Goal: Task Accomplishment & Management: Complete application form

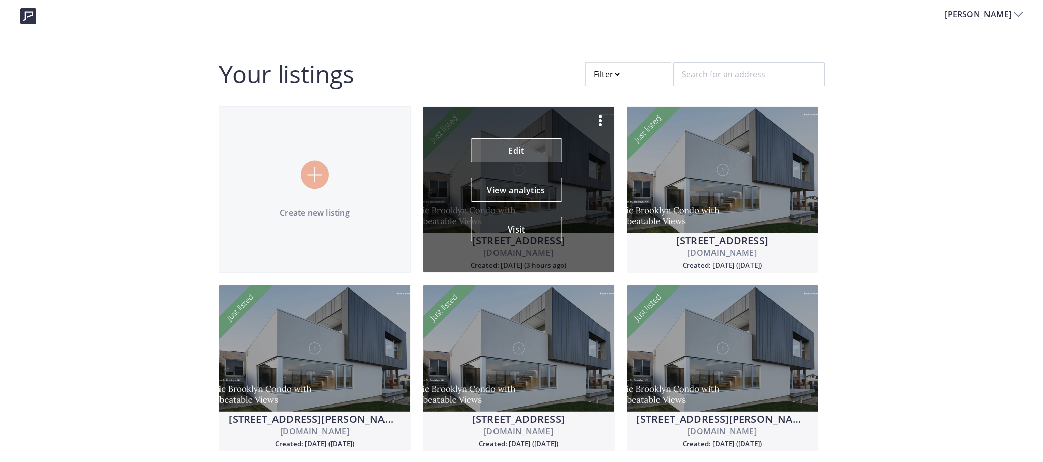
click at [520, 152] on link "Edit" at bounding box center [516, 150] width 91 height 24
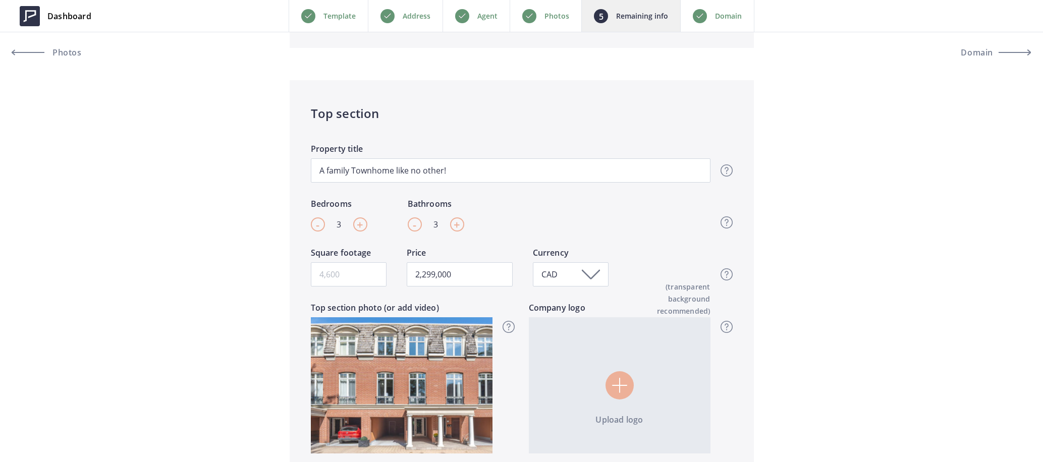
scroll to position [296, 0]
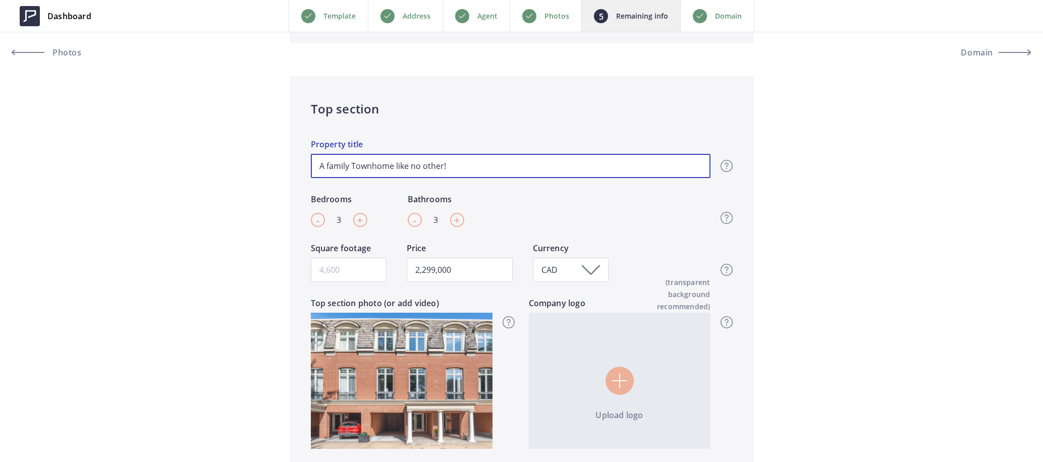
drag, startPoint x: 456, startPoint y: 163, endPoint x: 298, endPoint y: 157, distance: 158.5
click at [298, 157] on div "Top section A family Townhome like no other! Property title Top section title I…" at bounding box center [522, 282] width 464 height 413
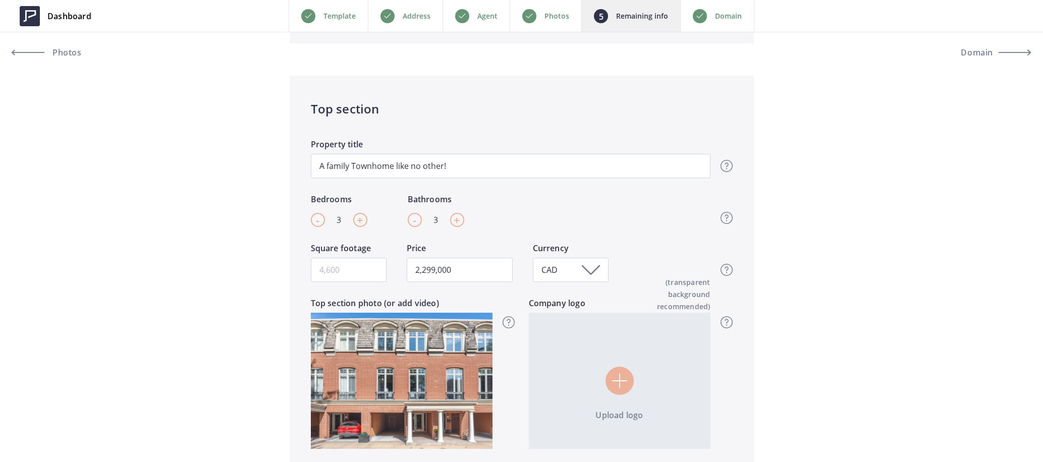
click at [458, 221] on span "+" at bounding box center [456, 219] width 7 height 15
type input "4"
type input "2,299,000"
click at [343, 270] on input "Square footage" at bounding box center [349, 270] width 76 height 24
type input "2"
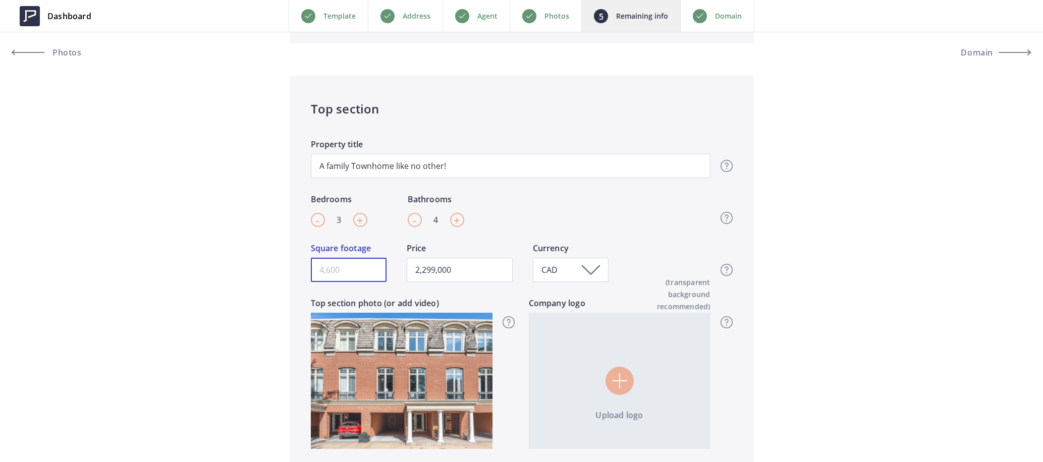
type input "2,299,000"
type input "22"
type input "2,299,000"
type input "228"
type input "2,299,000"
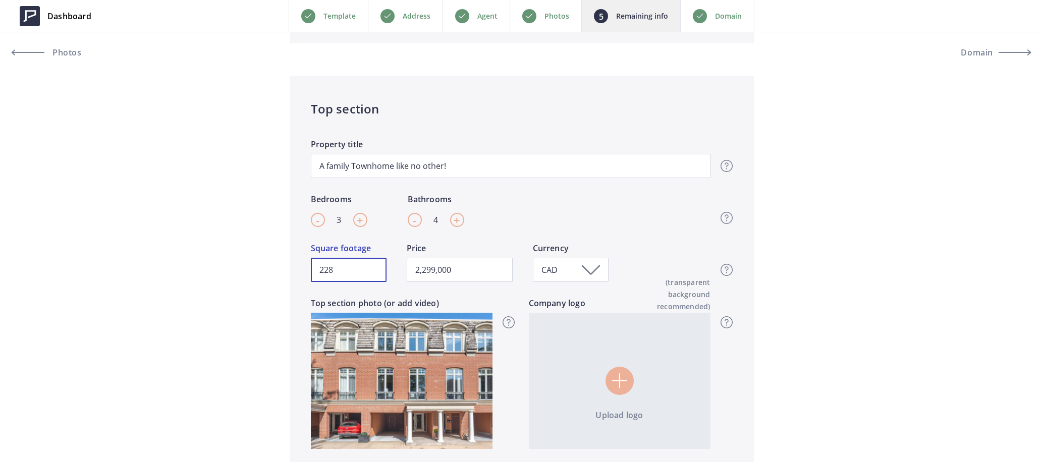
type input "2280"
type input "2,299,000"
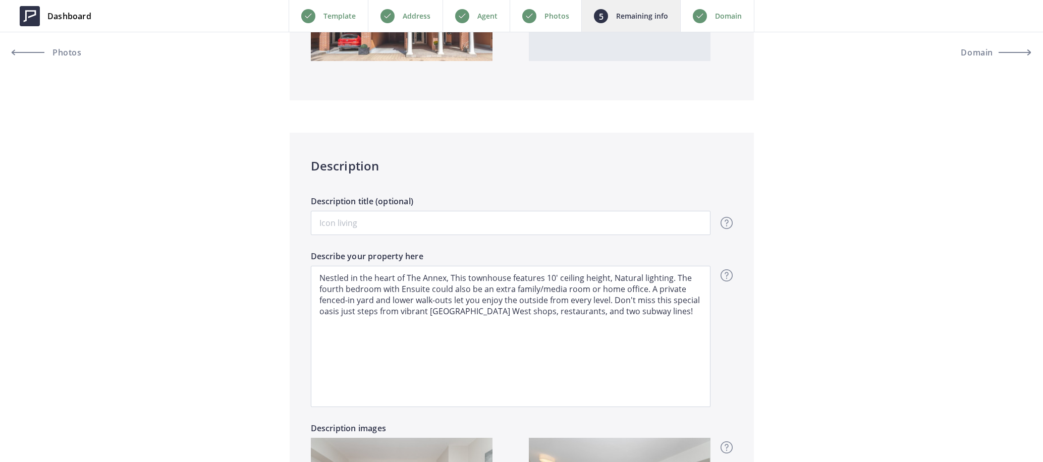
scroll to position [685, 0]
type input "2280"
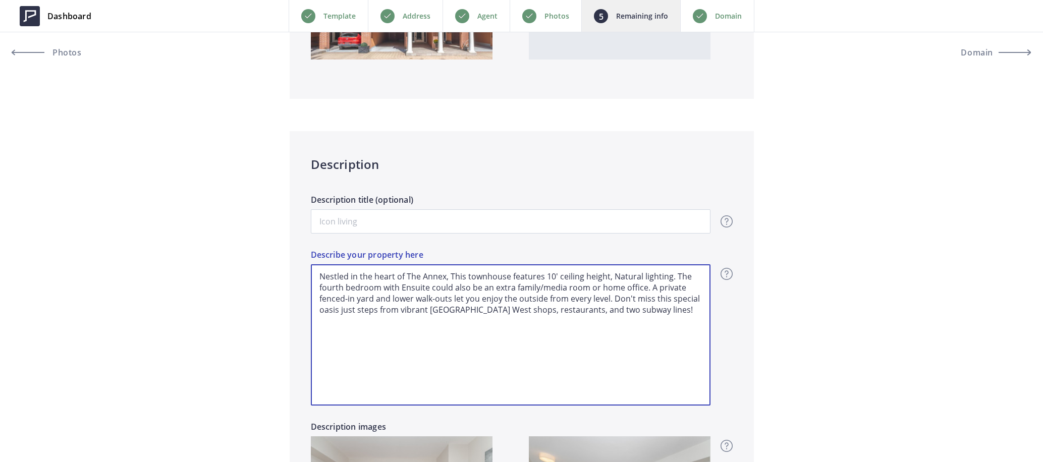
drag, startPoint x: 663, startPoint y: 309, endPoint x: 291, endPoint y: 258, distance: 375.3
click at [291, 258] on div "Description Description title (optional) Overview - overview title and text Her…" at bounding box center [522, 371] width 464 height 481
paste textarea "Welcome to this expansive three-storey executive townhome, tucked away on a pri…"
type input "2,299,000"
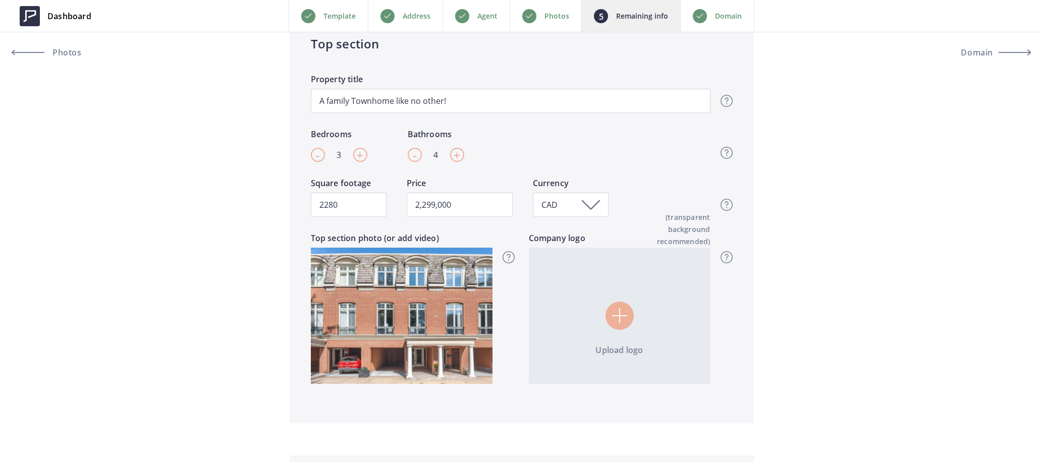
scroll to position [488, 0]
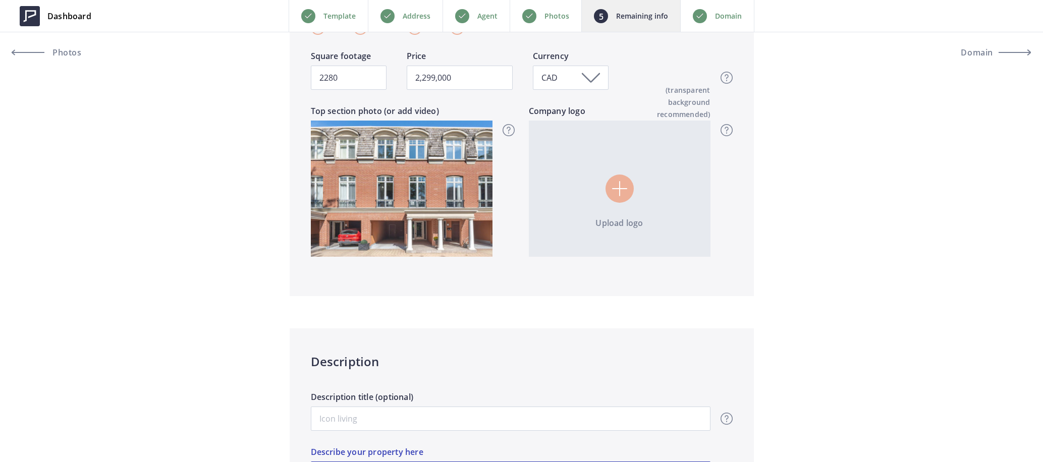
type textarea "Welcome to this expansive three-storey executive townhome, tucked away on a pri…"
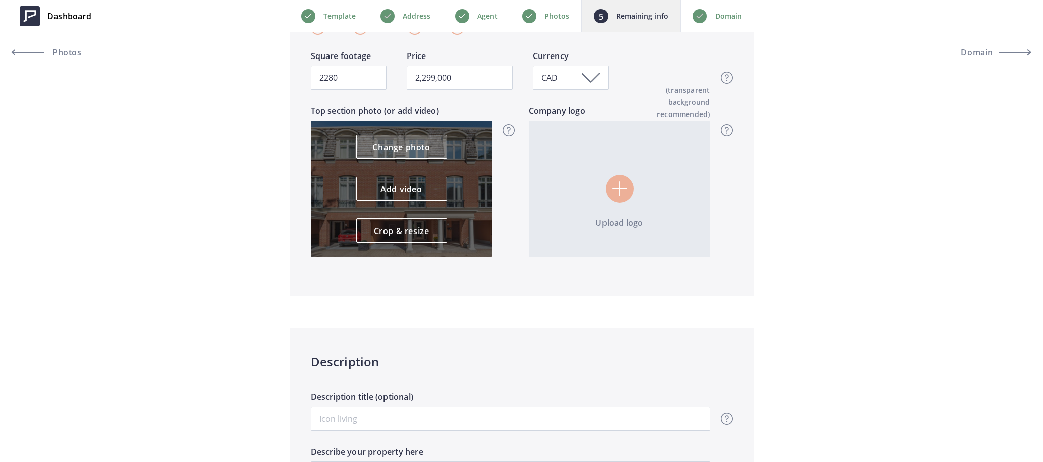
click at [403, 146] on link "Change photo" at bounding box center [401, 147] width 91 height 24
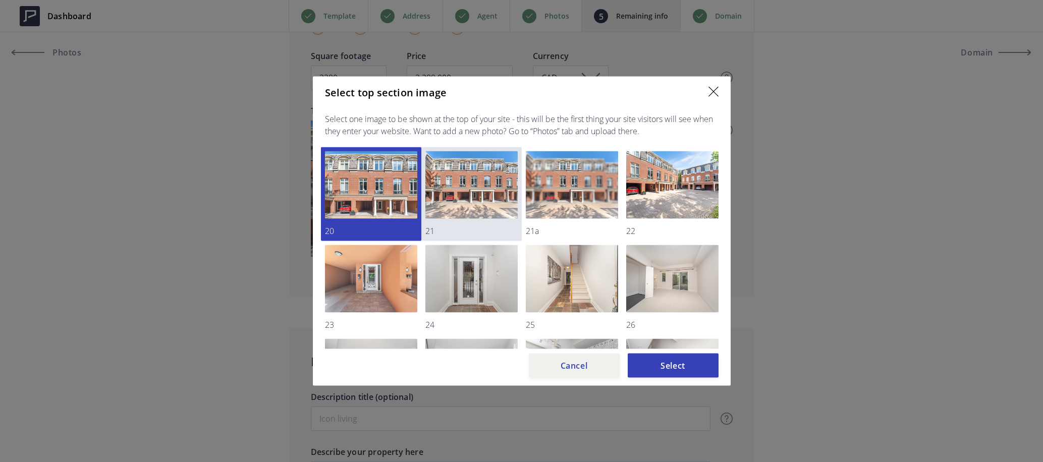
click at [459, 180] on img at bounding box center [471, 185] width 92 height 68
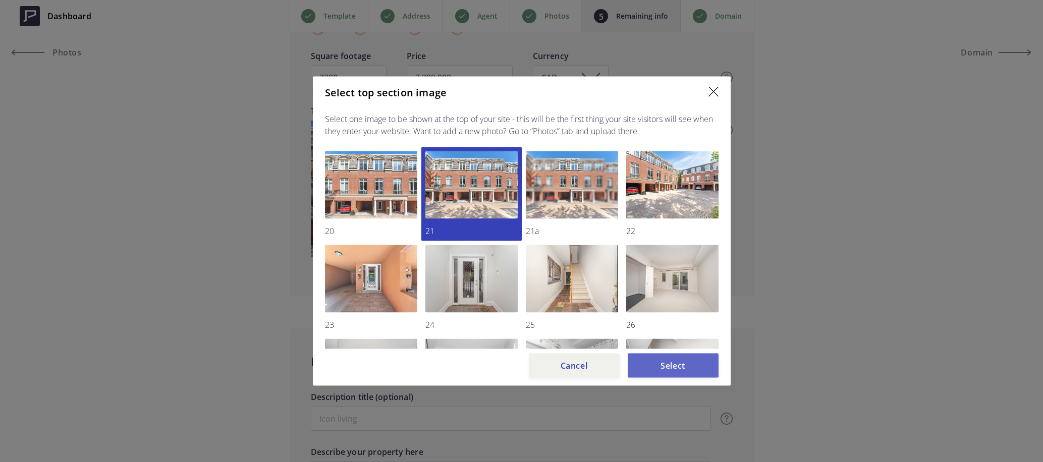
click at [671, 365] on button "Select" at bounding box center [672, 366] width 91 height 24
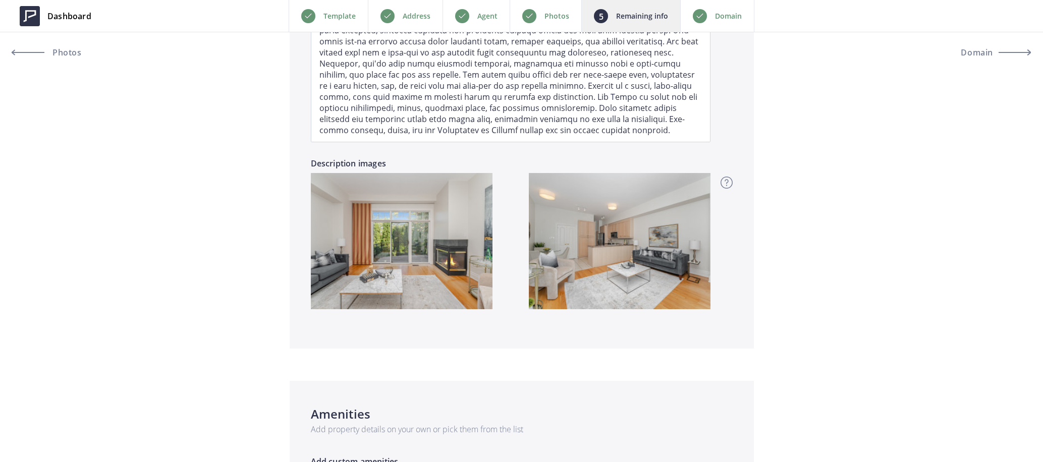
scroll to position [947, 0]
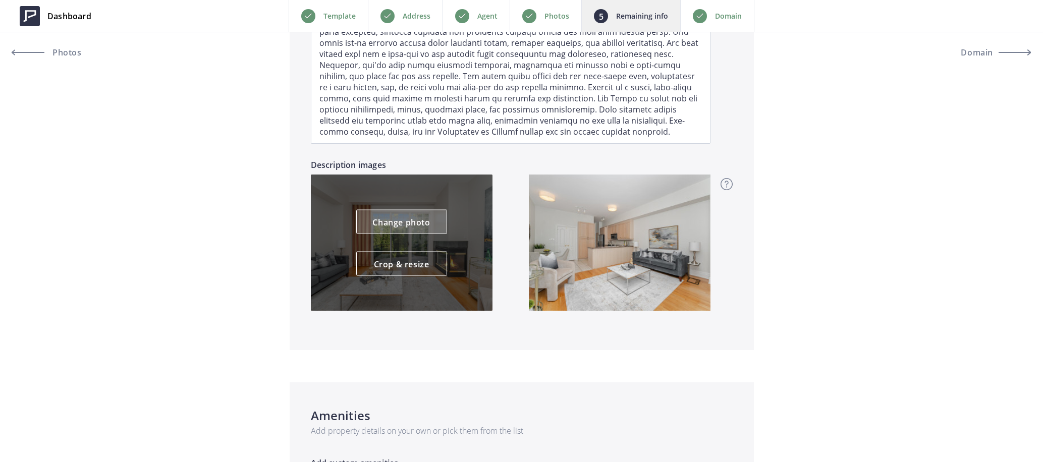
click at [408, 224] on link "Change photo" at bounding box center [401, 222] width 91 height 24
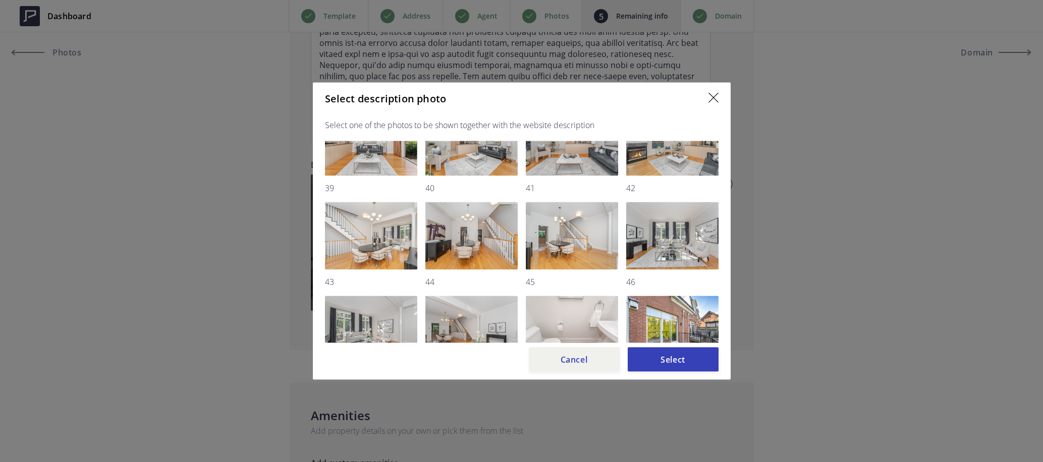
scroll to position [506, 0]
click at [678, 236] on img at bounding box center [672, 236] width 92 height 68
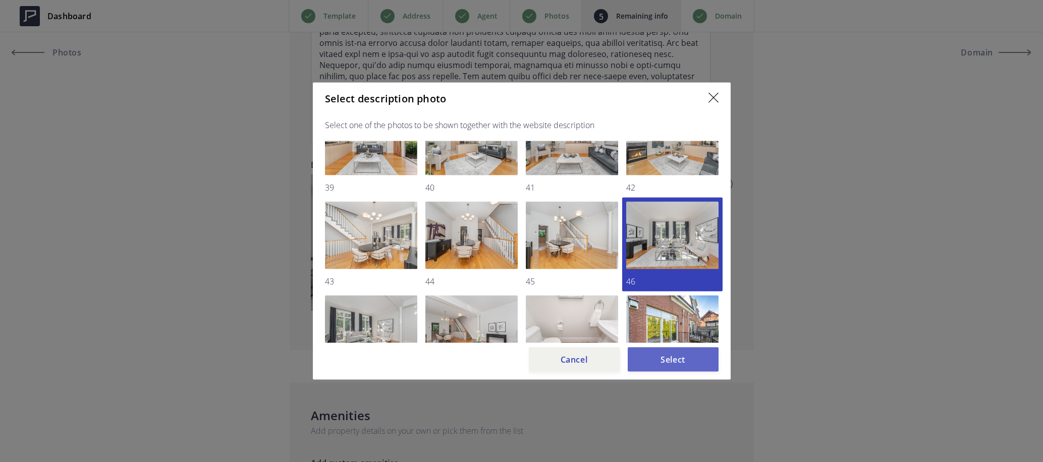
click at [670, 356] on button "Select" at bounding box center [672, 360] width 91 height 24
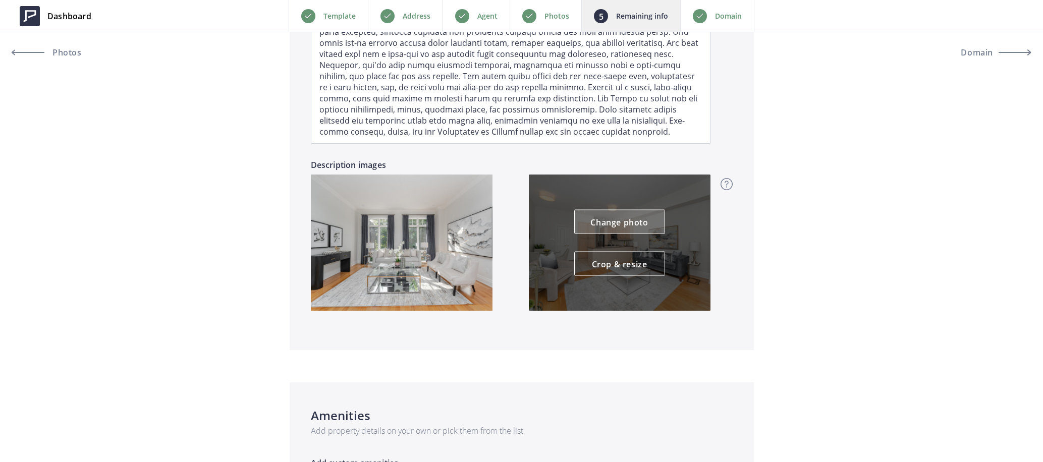
click at [621, 216] on link "Change photo" at bounding box center [619, 222] width 91 height 24
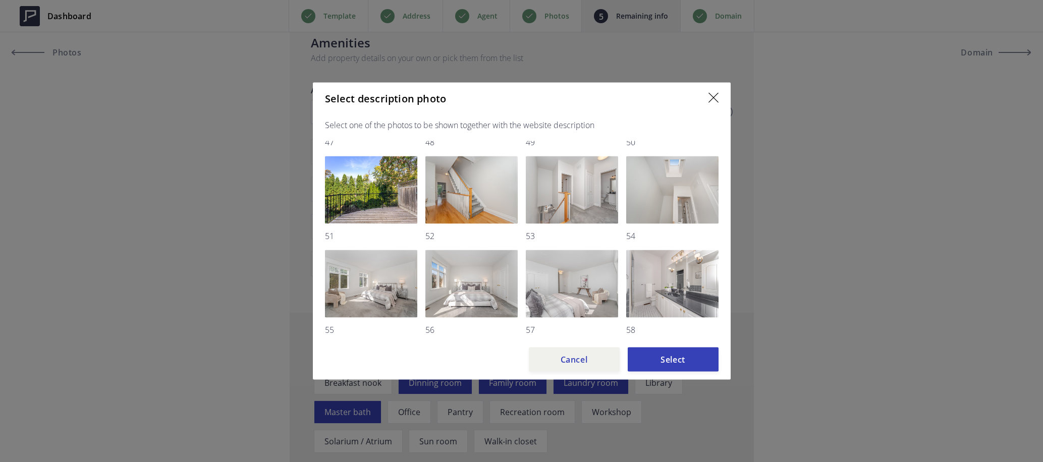
scroll to position [736, 0]
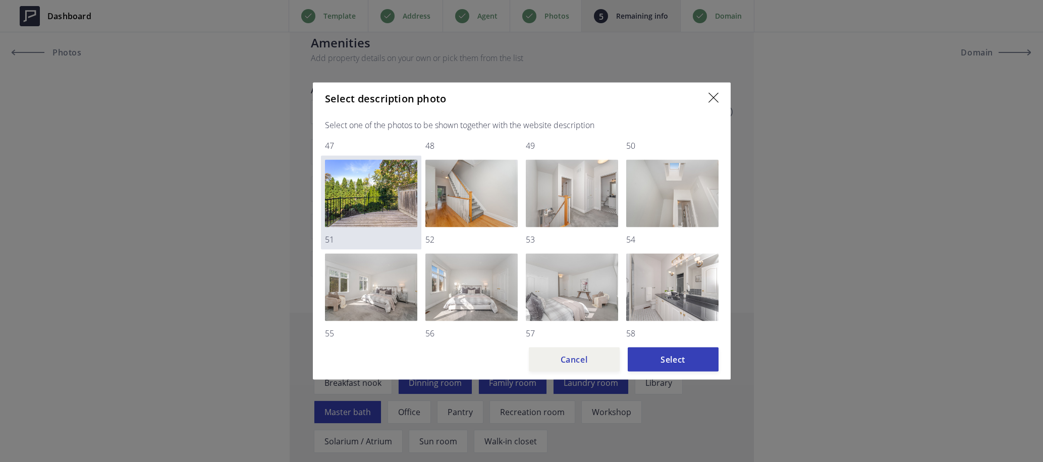
click at [354, 207] on img at bounding box center [371, 194] width 92 height 68
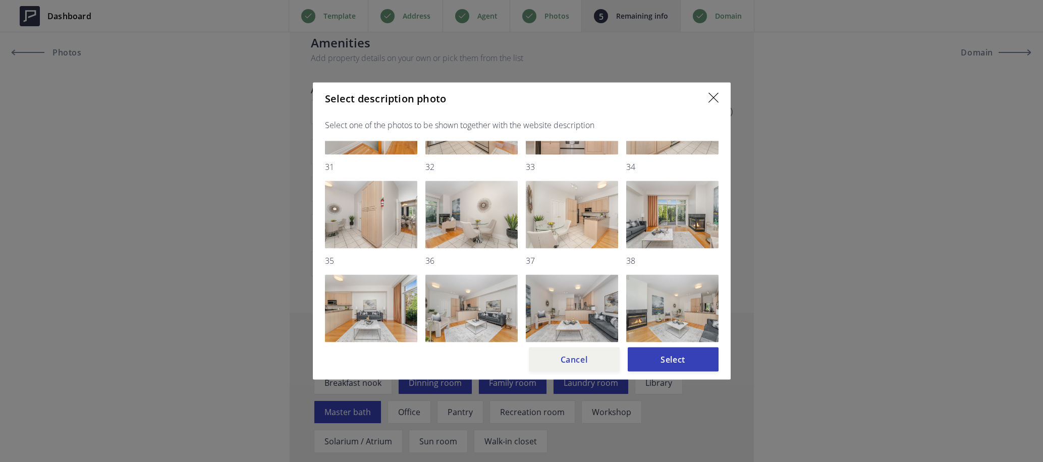
scroll to position [339, 0]
click at [685, 213] on img at bounding box center [672, 216] width 92 height 68
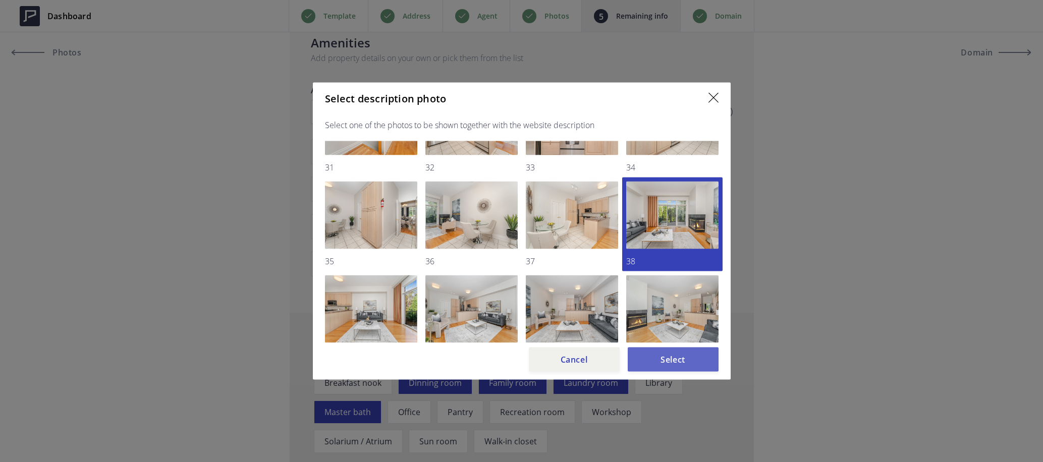
click at [678, 366] on button "Select" at bounding box center [672, 360] width 91 height 24
type input "2,299,000"
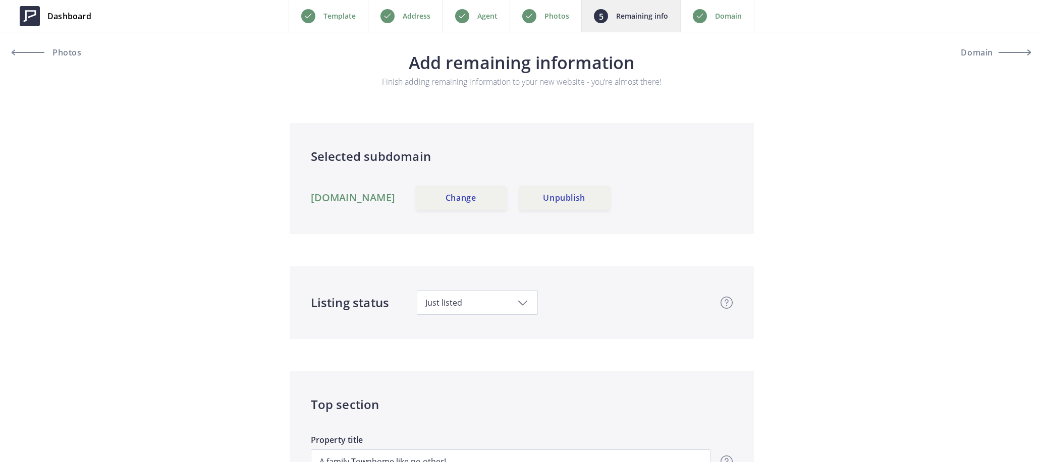
scroll to position [16, 0]
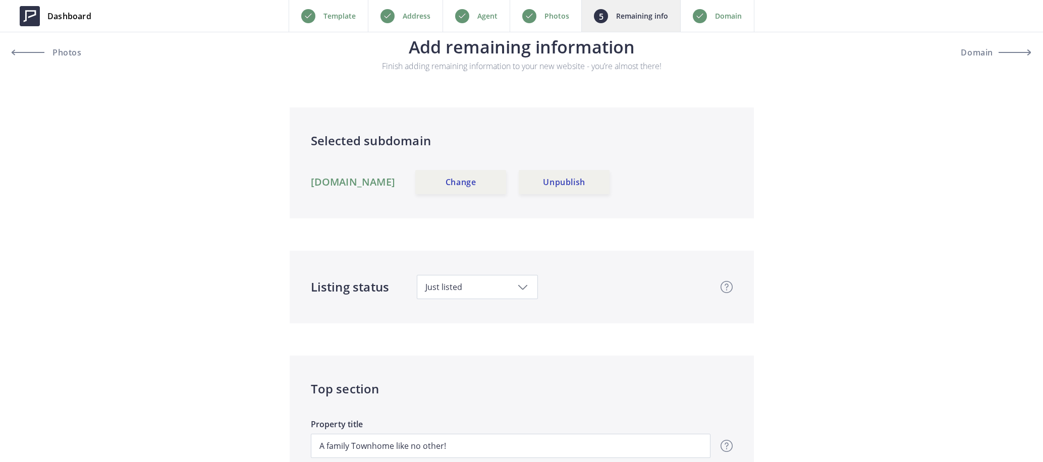
click at [553, 19] on p "Photos" at bounding box center [556, 16] width 25 height 12
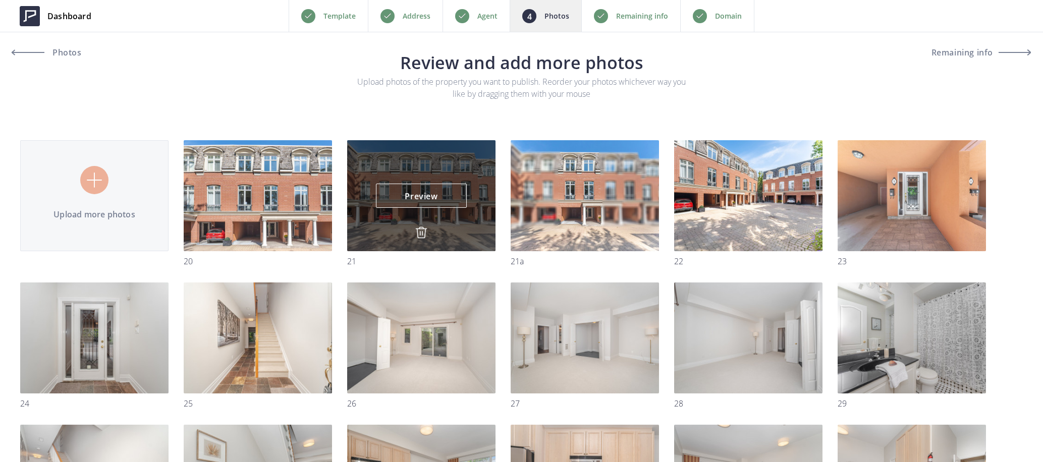
click at [420, 236] on img at bounding box center [421, 232] width 12 height 12
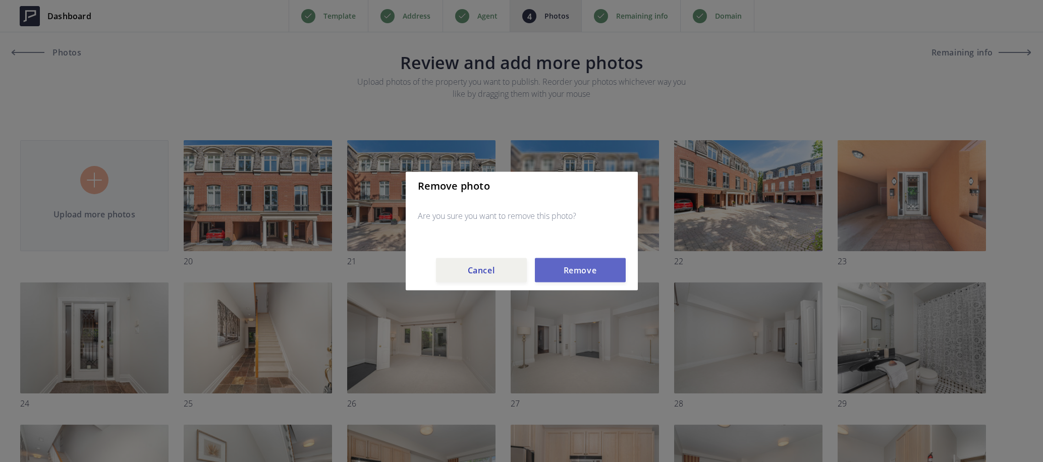
click at [588, 268] on button "Remove" at bounding box center [580, 270] width 91 height 24
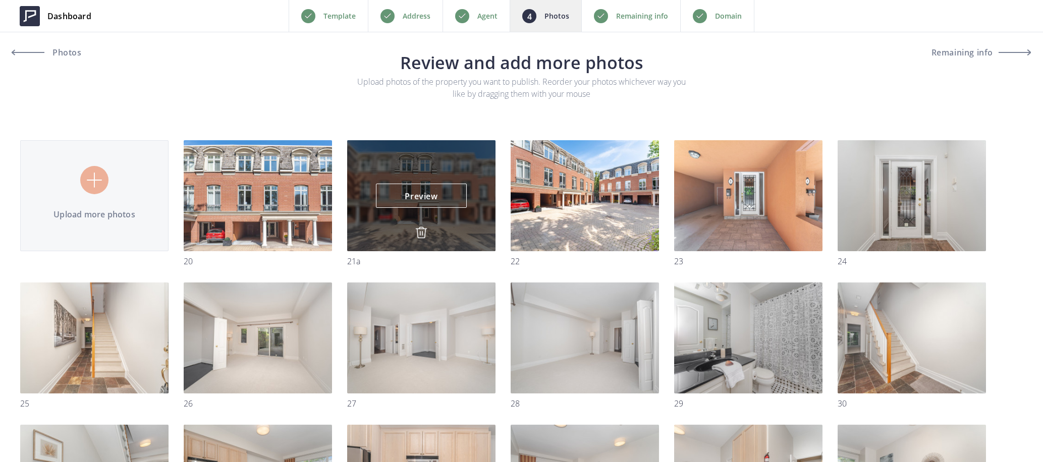
click at [422, 228] on img at bounding box center [421, 232] width 12 height 12
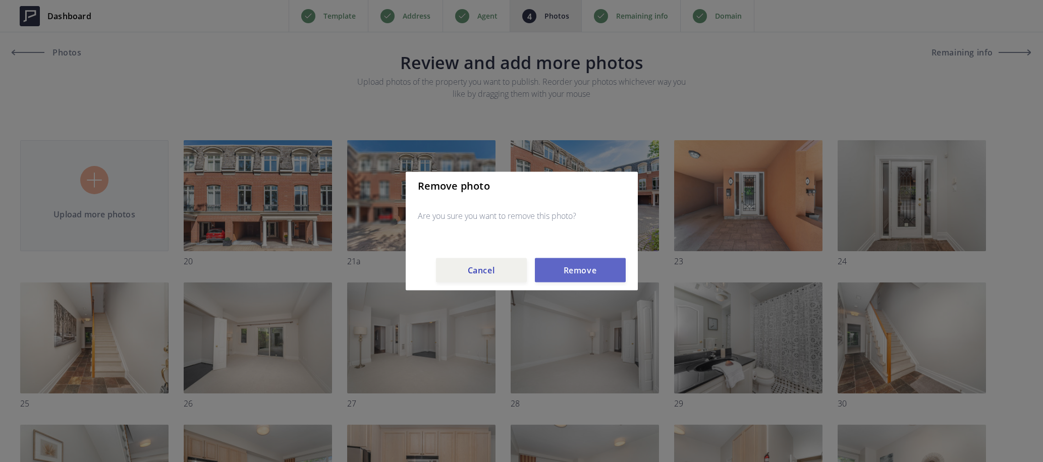
click at [569, 264] on button "Remove" at bounding box center [580, 270] width 91 height 24
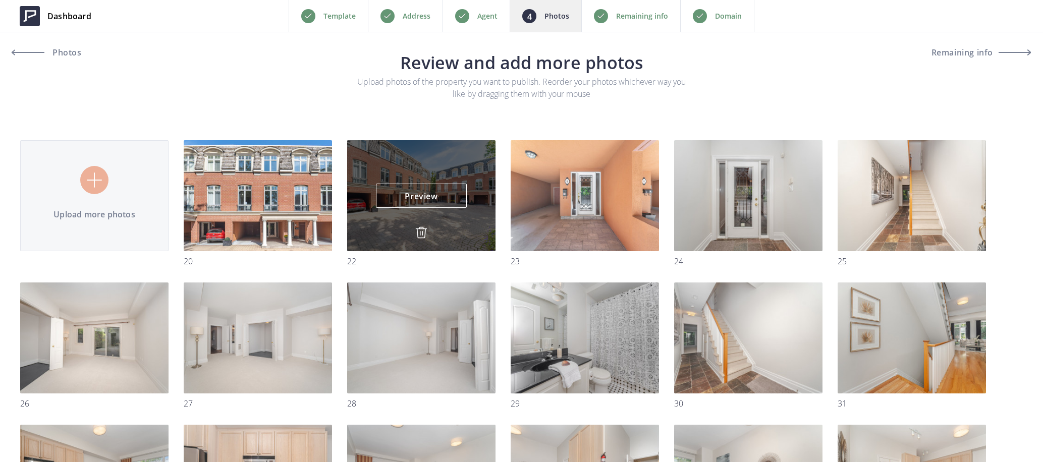
click at [420, 228] on img at bounding box center [421, 232] width 12 height 12
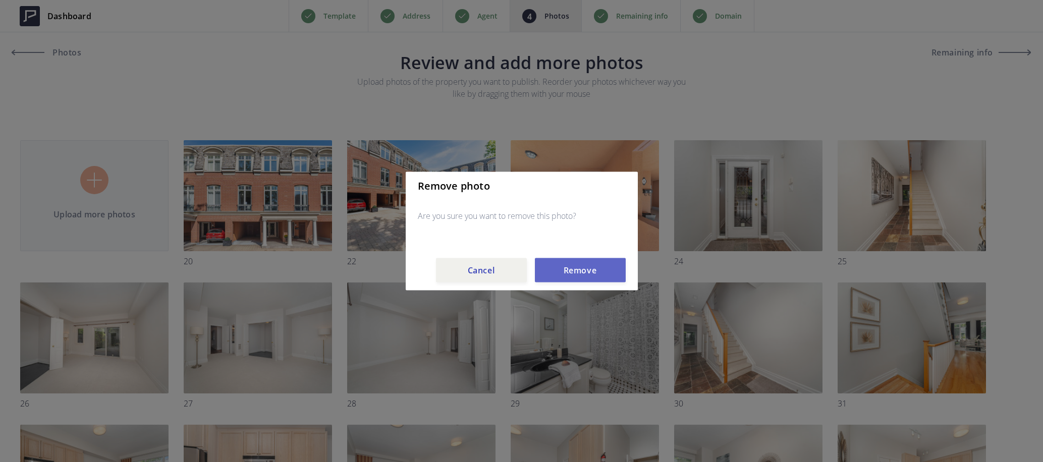
click at [584, 268] on button "Remove" at bounding box center [580, 270] width 91 height 24
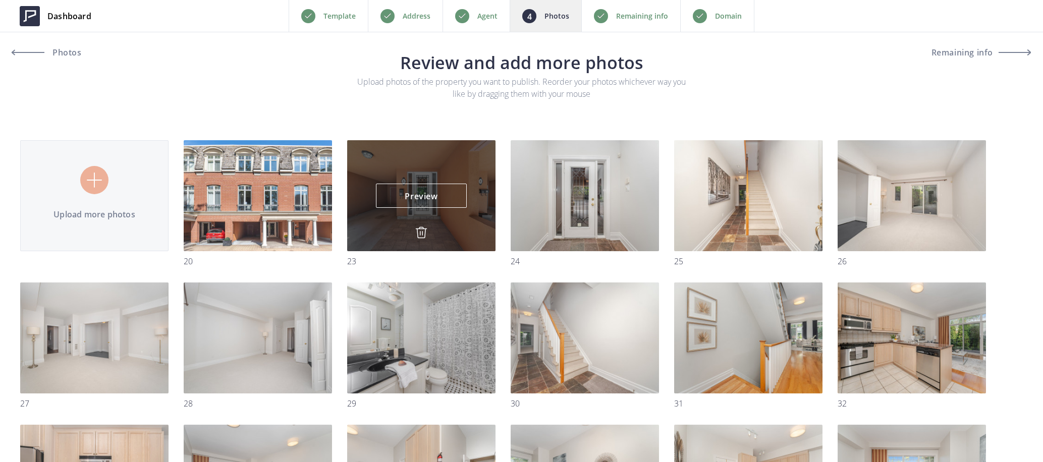
click at [421, 233] on img at bounding box center [421, 232] width 12 height 12
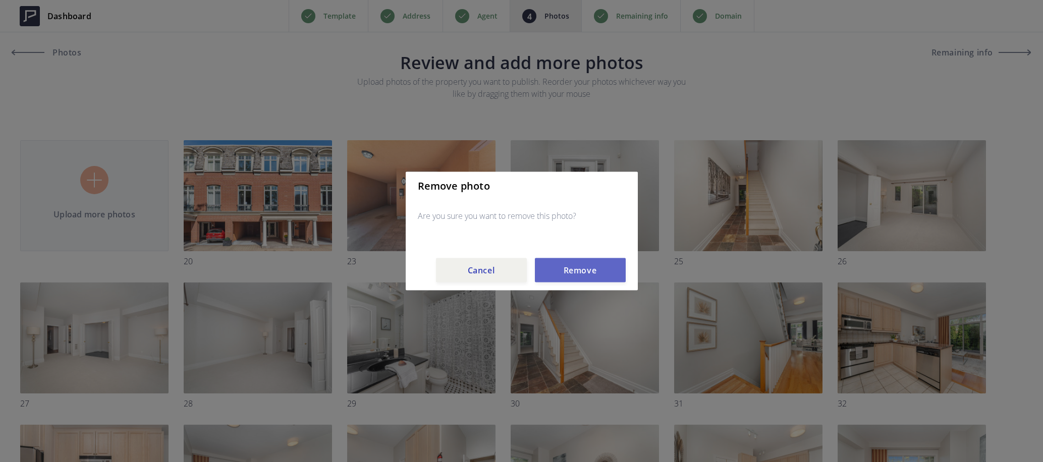
click at [583, 267] on button "Remove" at bounding box center [580, 270] width 91 height 24
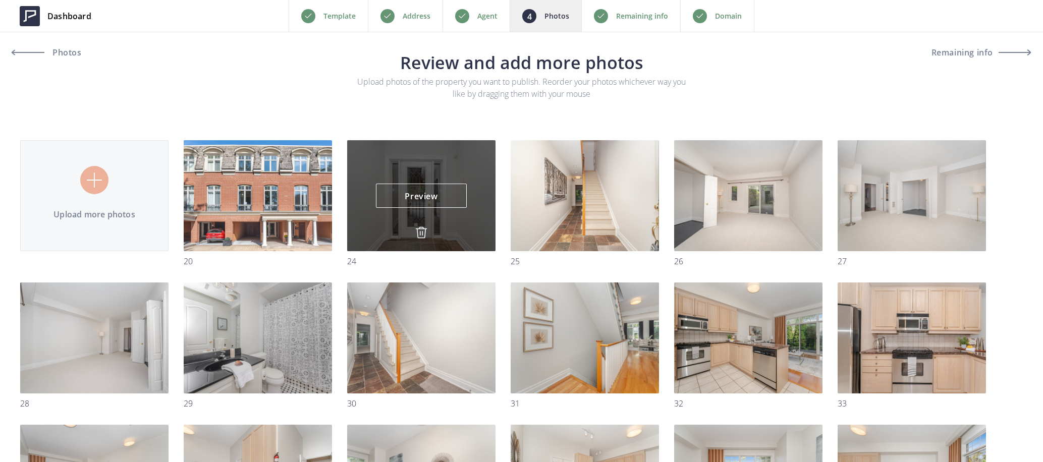
click at [421, 229] on img at bounding box center [421, 232] width 12 height 12
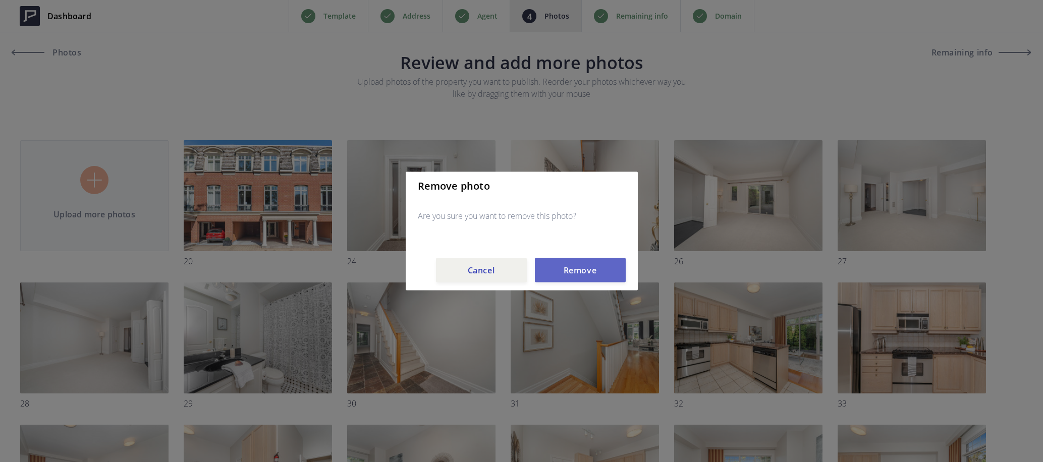
click at [567, 273] on button "Remove" at bounding box center [580, 270] width 91 height 24
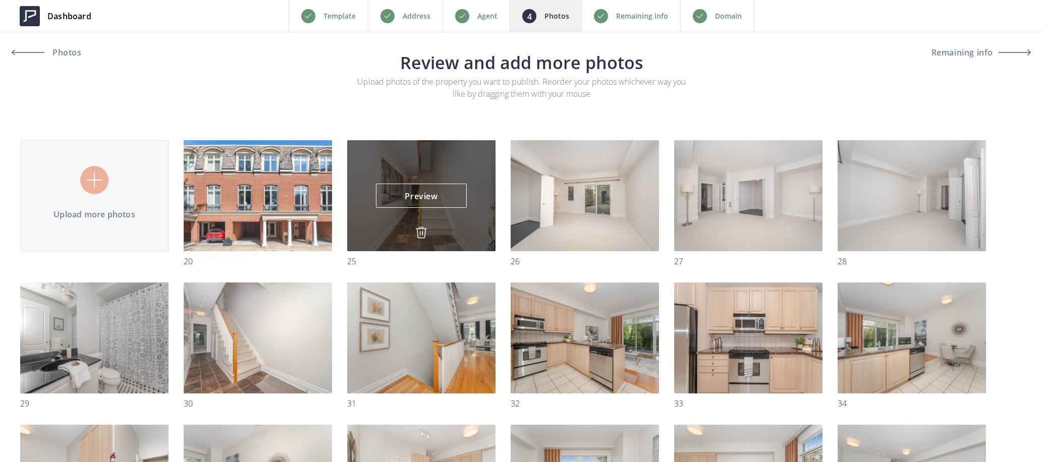
click at [422, 228] on img at bounding box center [421, 232] width 12 height 12
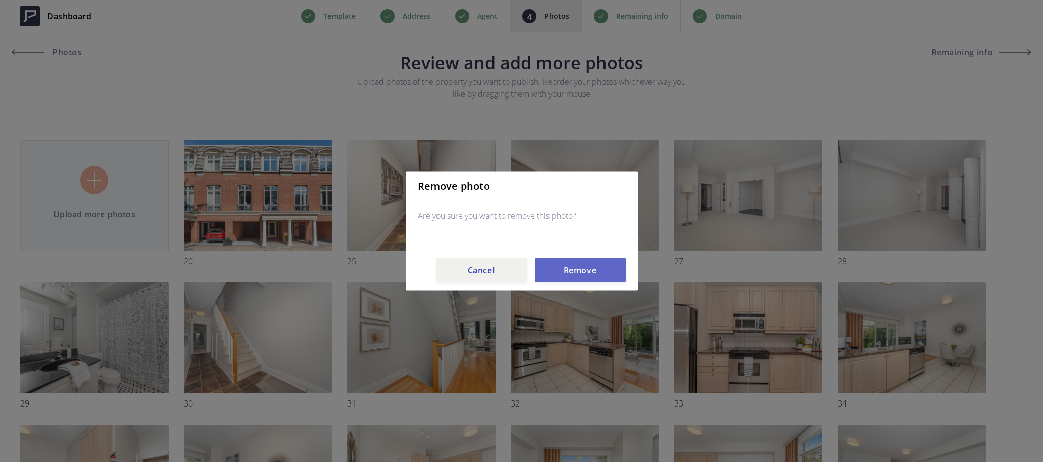
click at [586, 270] on button "Remove" at bounding box center [580, 270] width 91 height 24
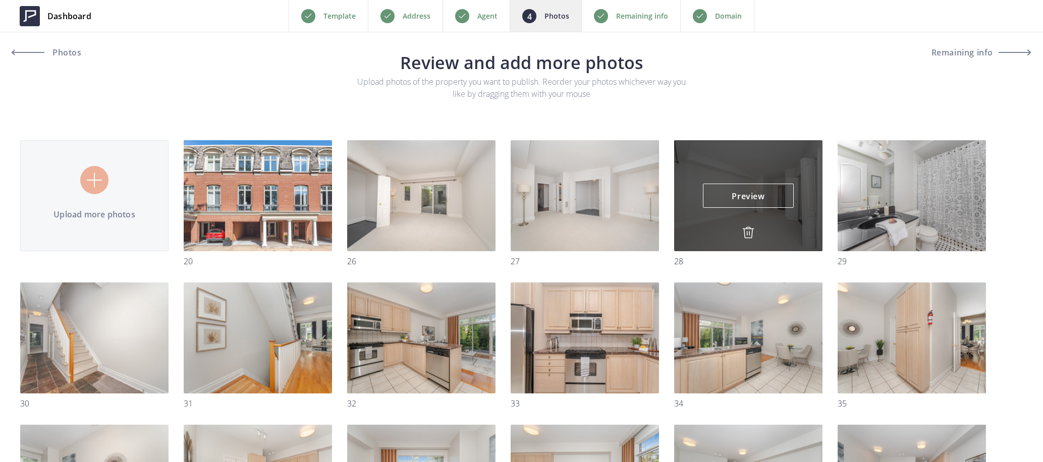
click at [747, 233] on img at bounding box center [748, 232] width 12 height 12
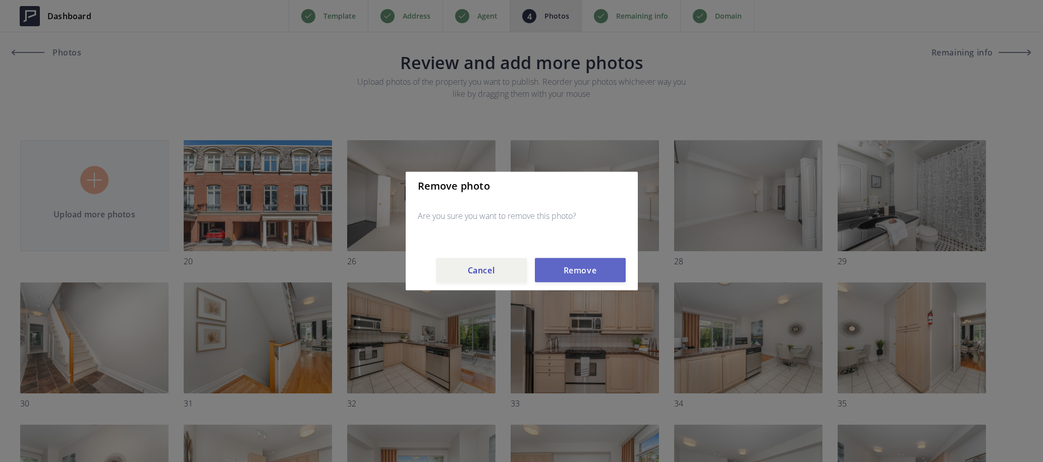
click at [598, 272] on button "Remove" at bounding box center [580, 270] width 91 height 24
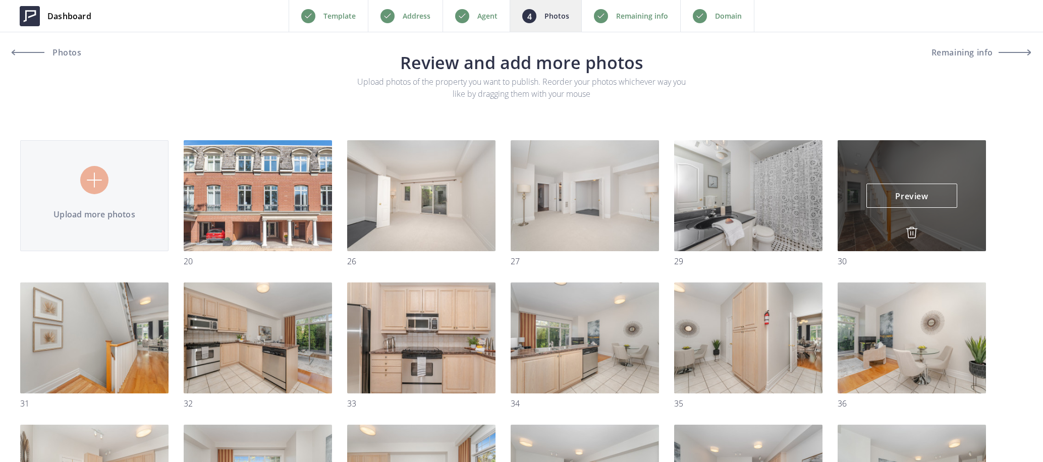
click at [911, 230] on img at bounding box center [911, 232] width 12 height 12
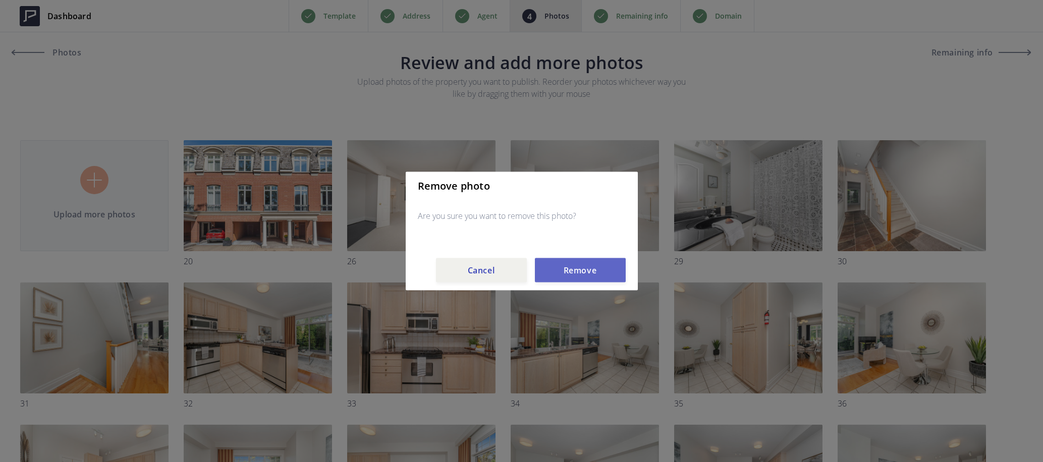
click at [600, 266] on button "Remove" at bounding box center [580, 270] width 91 height 24
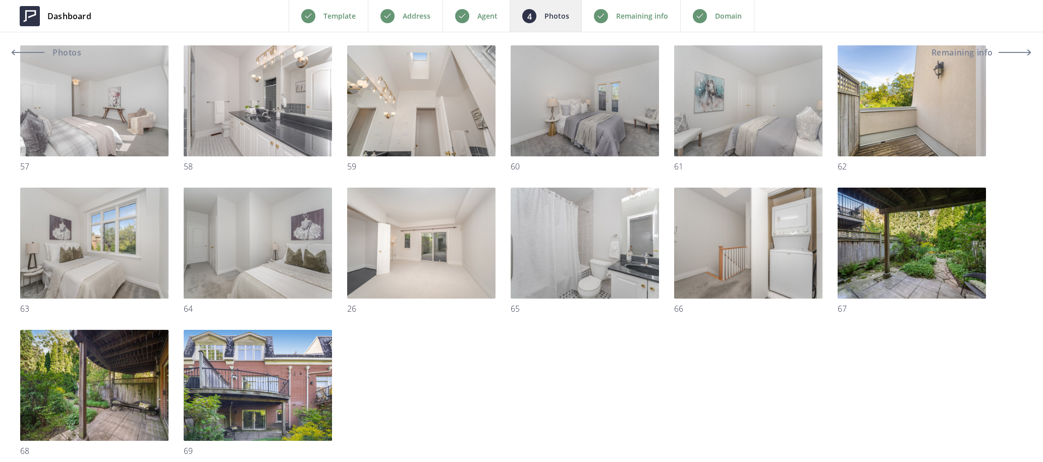
scroll to position [812, 0]
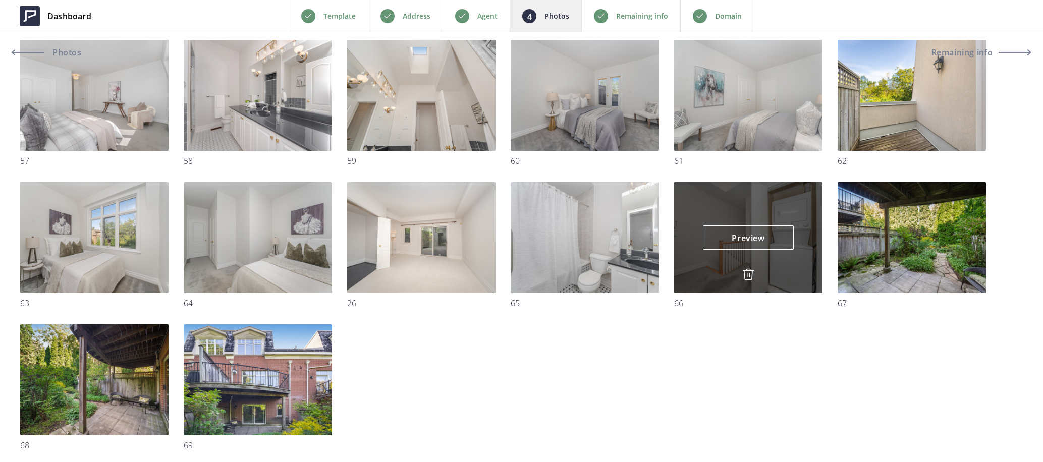
click at [748, 273] on img at bounding box center [748, 274] width 12 height 12
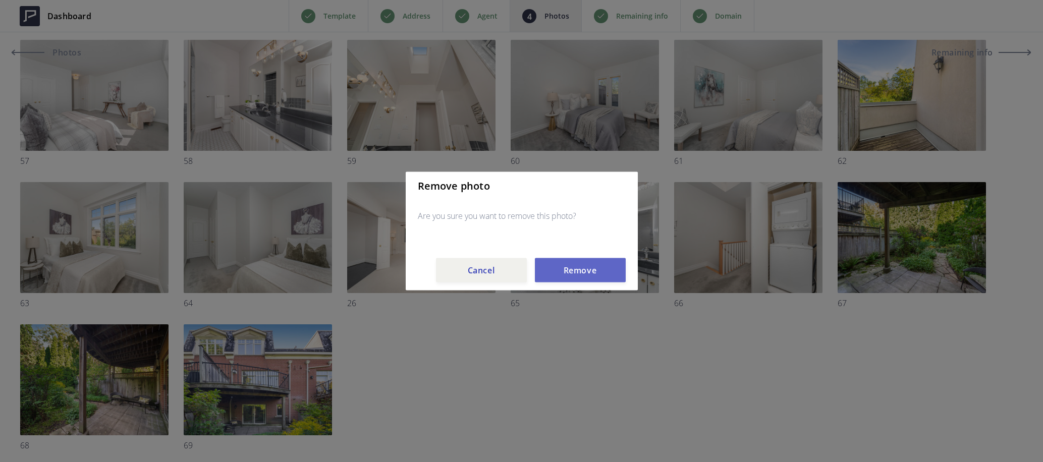
click at [587, 265] on button "Remove" at bounding box center [580, 270] width 91 height 24
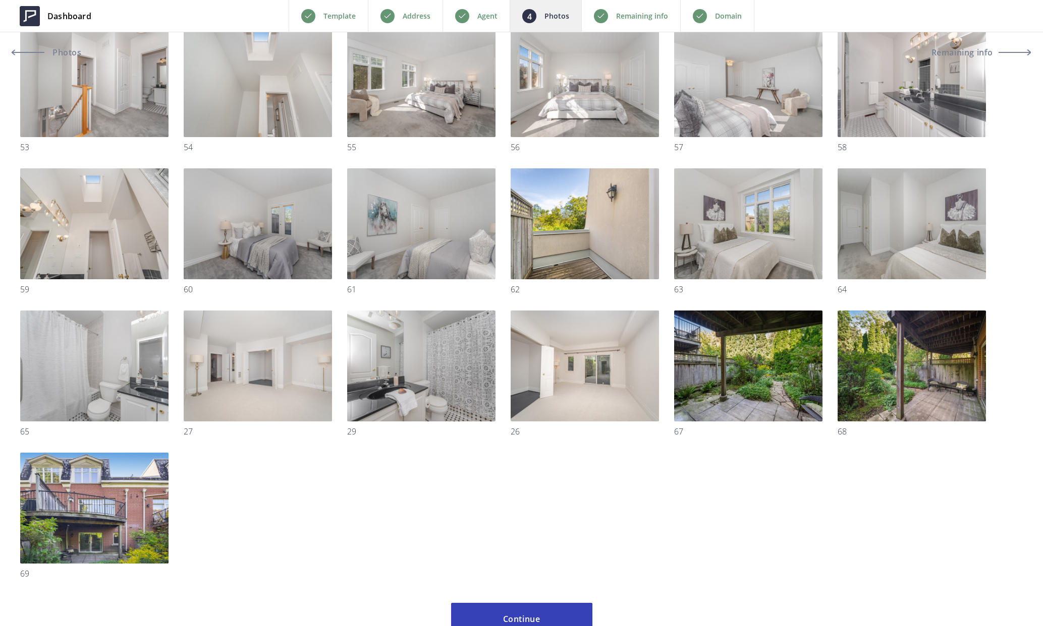
scroll to position [0, 0]
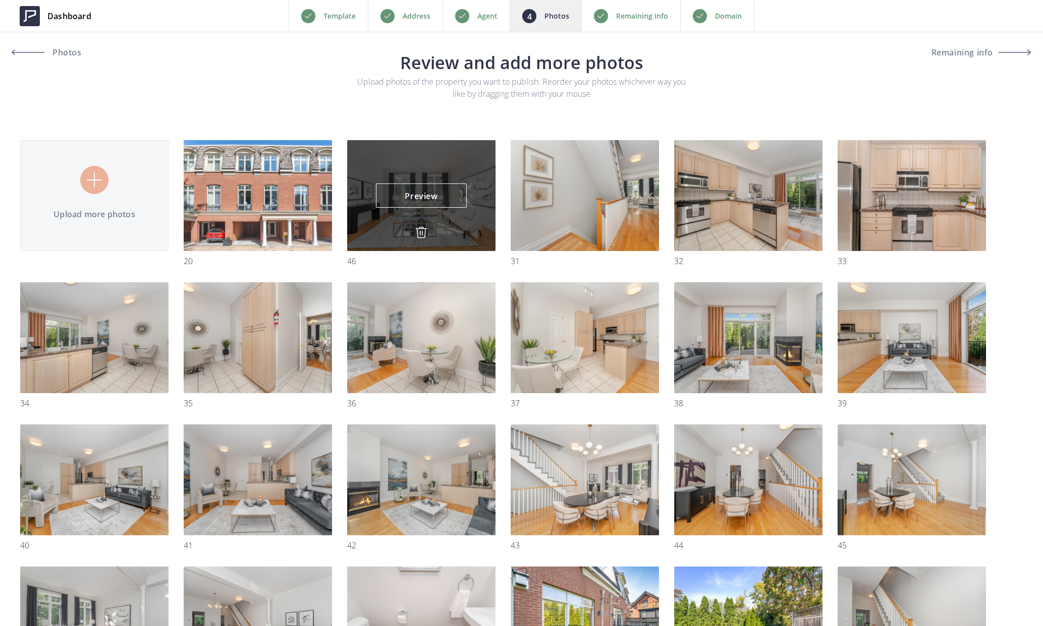
drag, startPoint x: 884, startPoint y: 451, endPoint x: 388, endPoint y: 167, distance: 571.3
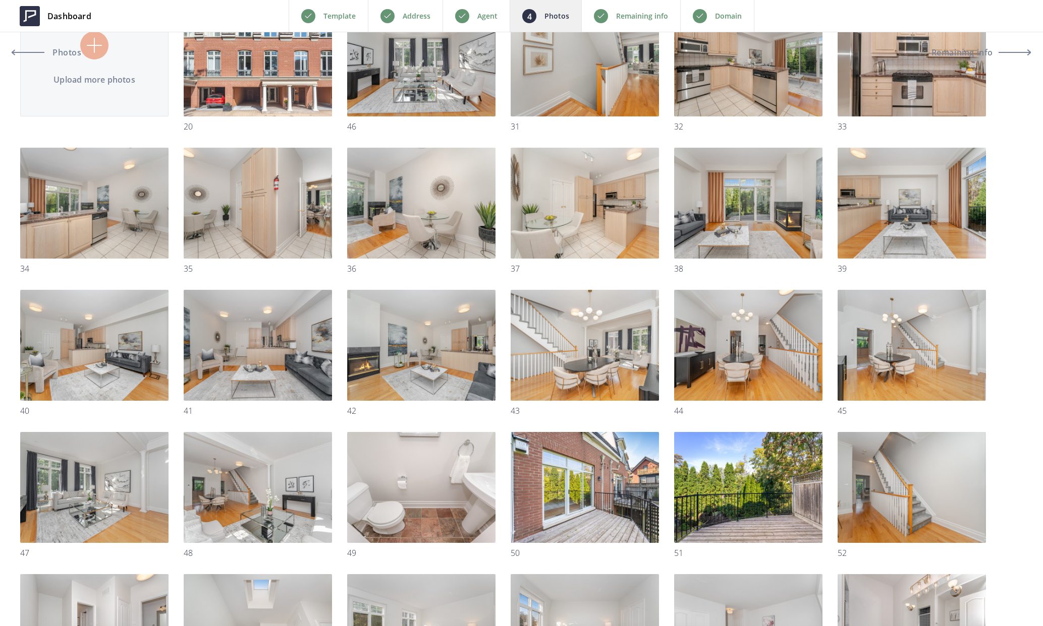
scroll to position [98, 0]
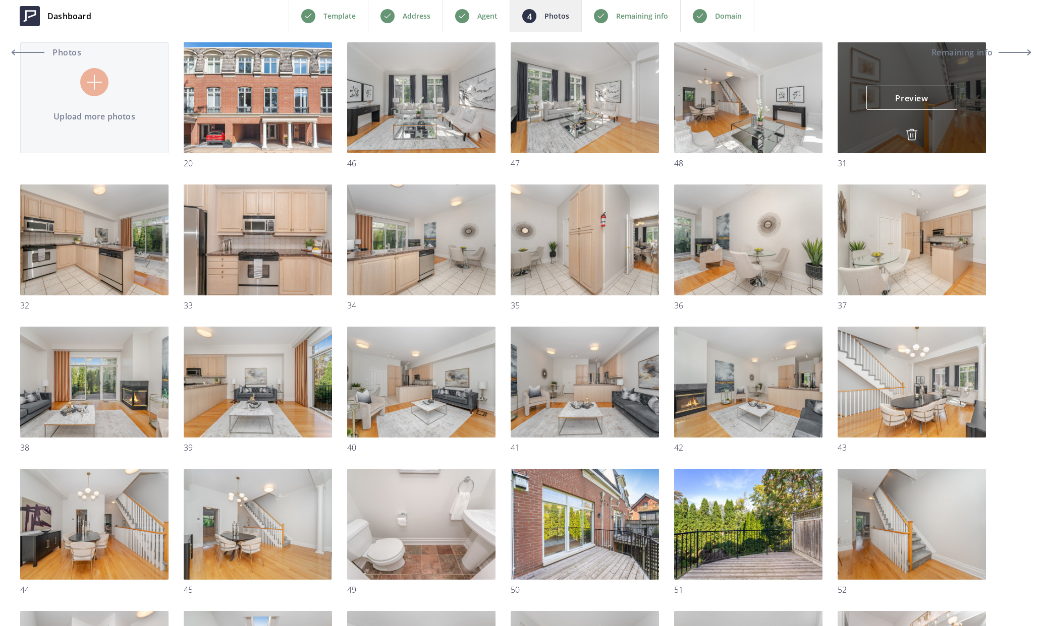
click at [913, 132] on img at bounding box center [911, 135] width 12 height 12
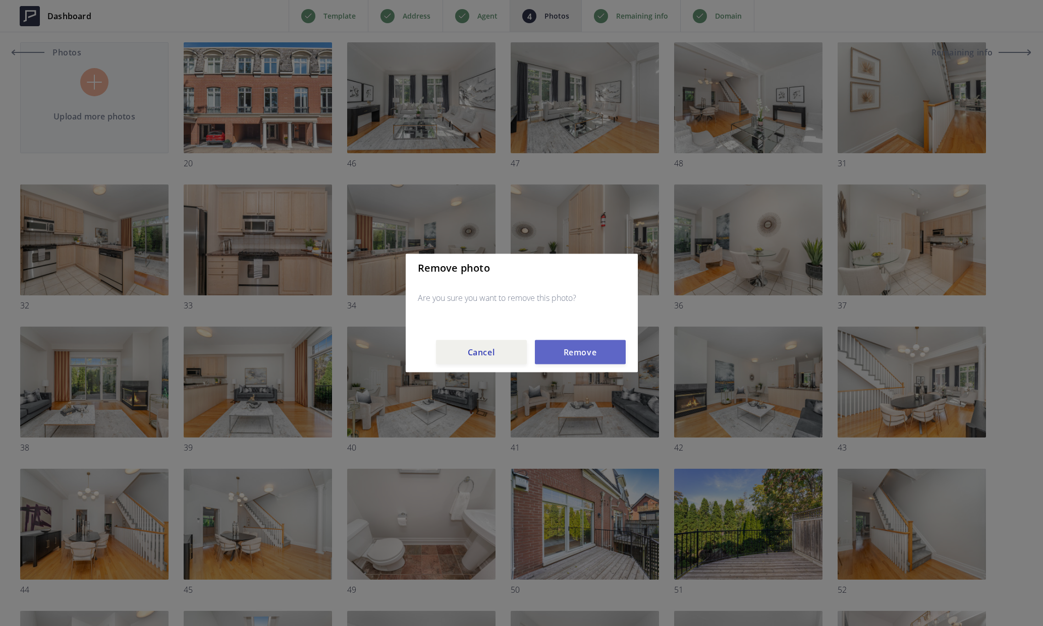
click at [588, 350] on button "Remove" at bounding box center [580, 352] width 91 height 24
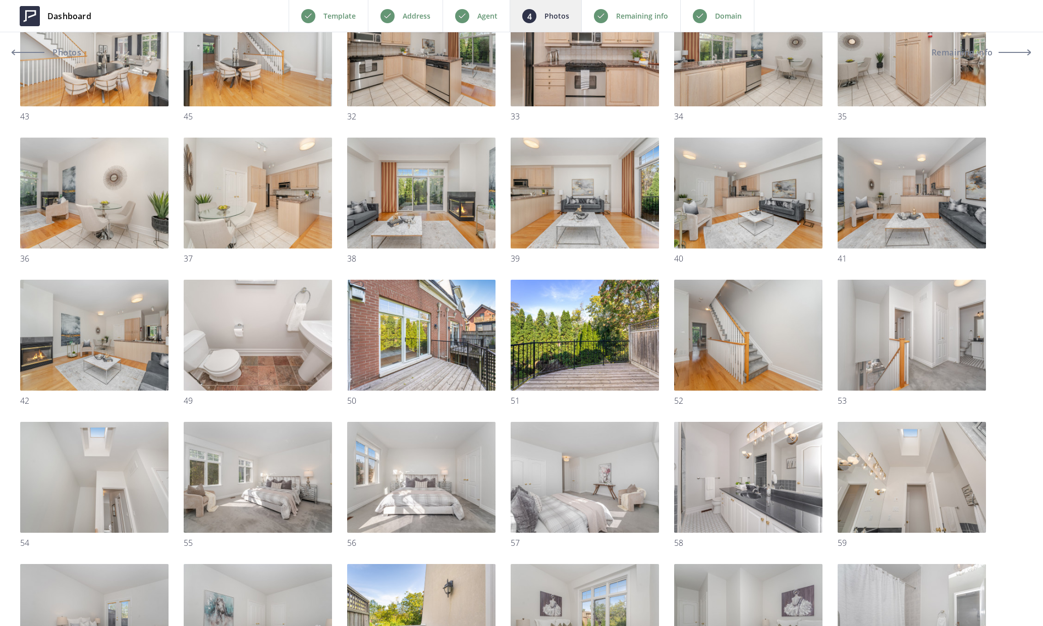
scroll to position [290, 0]
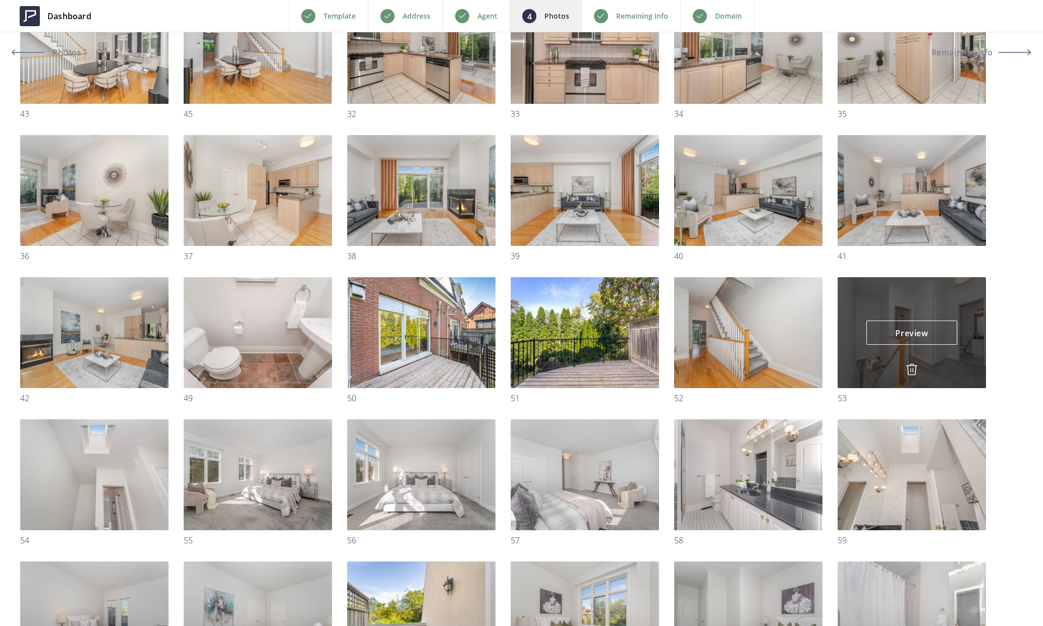
click at [913, 370] on img at bounding box center [911, 370] width 12 height 12
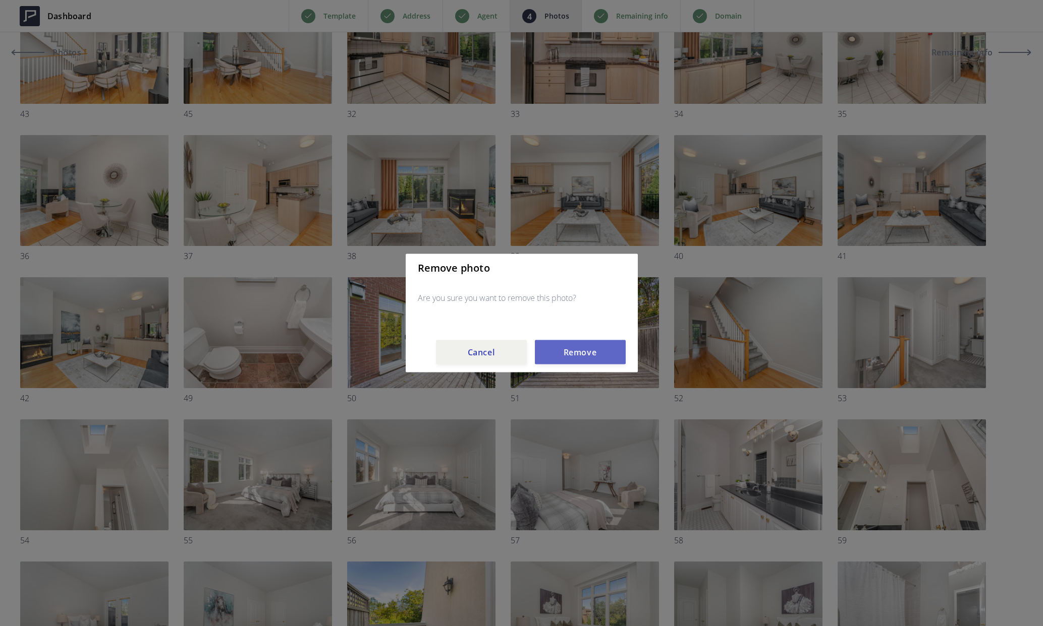
click at [588, 353] on button "Remove" at bounding box center [580, 352] width 91 height 24
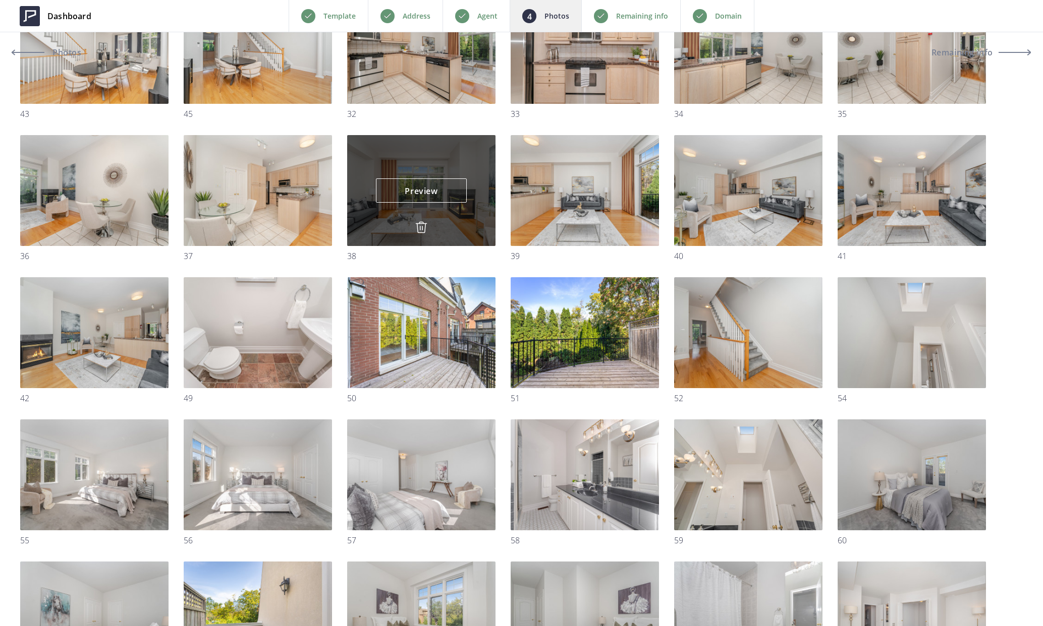
scroll to position [0, 0]
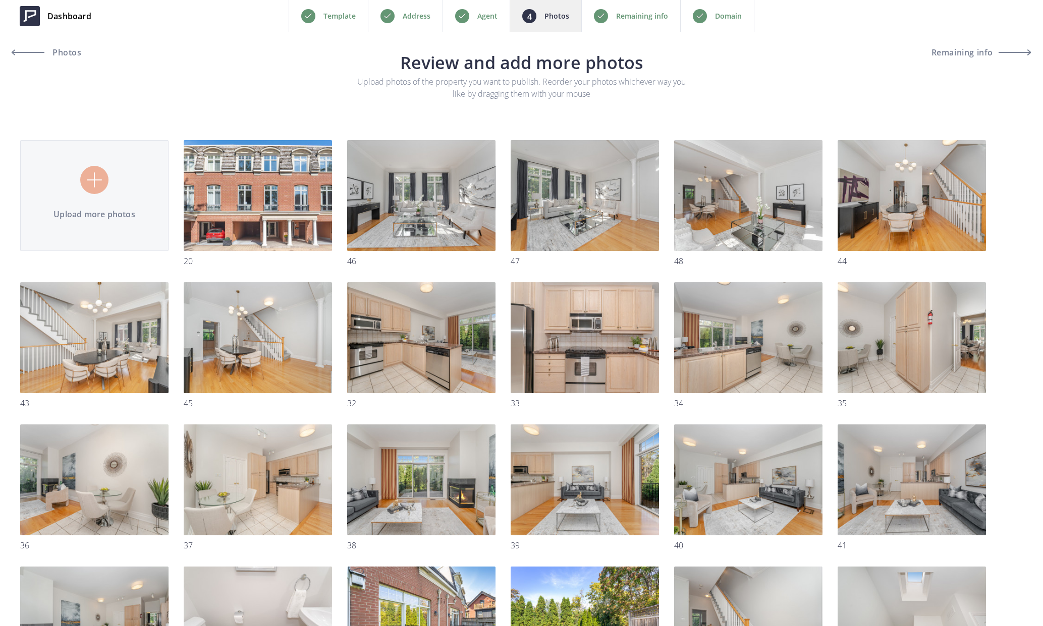
click at [625, 15] on p "Remaining info" at bounding box center [642, 16] width 52 height 12
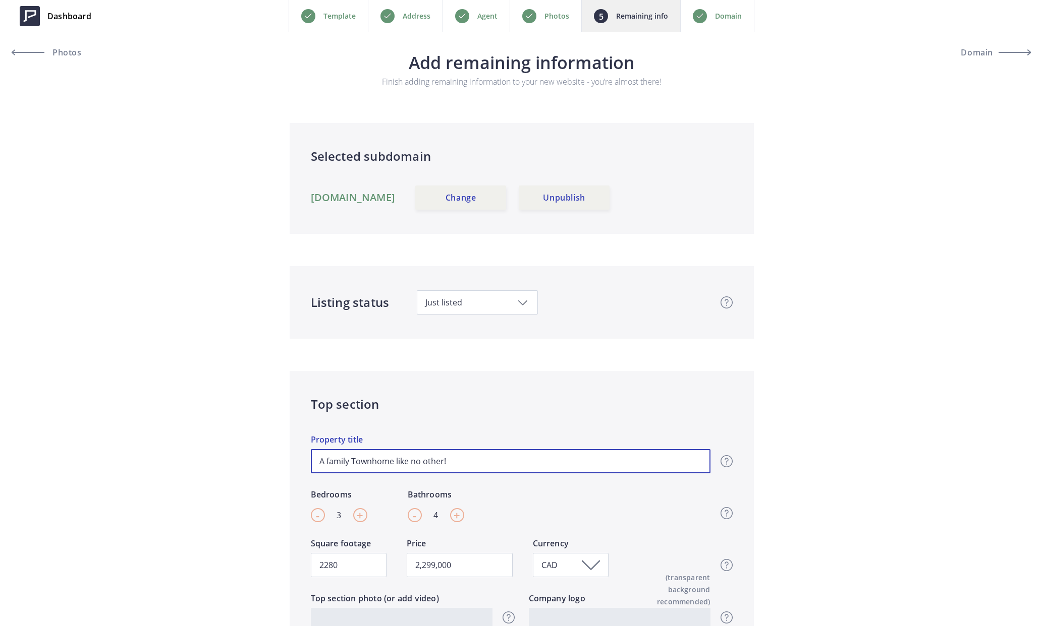
drag, startPoint x: 454, startPoint y: 464, endPoint x: 311, endPoint y: 458, distance: 143.3
click at [311, 458] on input "A family Townhome like no other!" at bounding box center [510, 461] width 399 height 24
type input "T"
type input "2,299,000"
type input "Th"
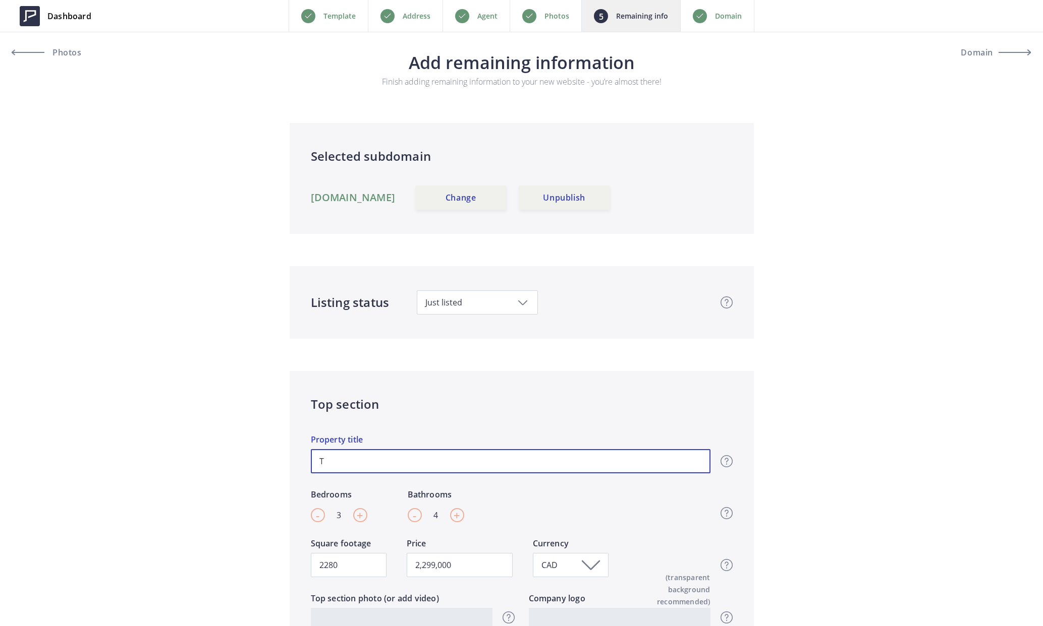
type input "2,299,000"
type input "Thr"
type input "2,299,000"
type input "Thre"
type input "2,299,000"
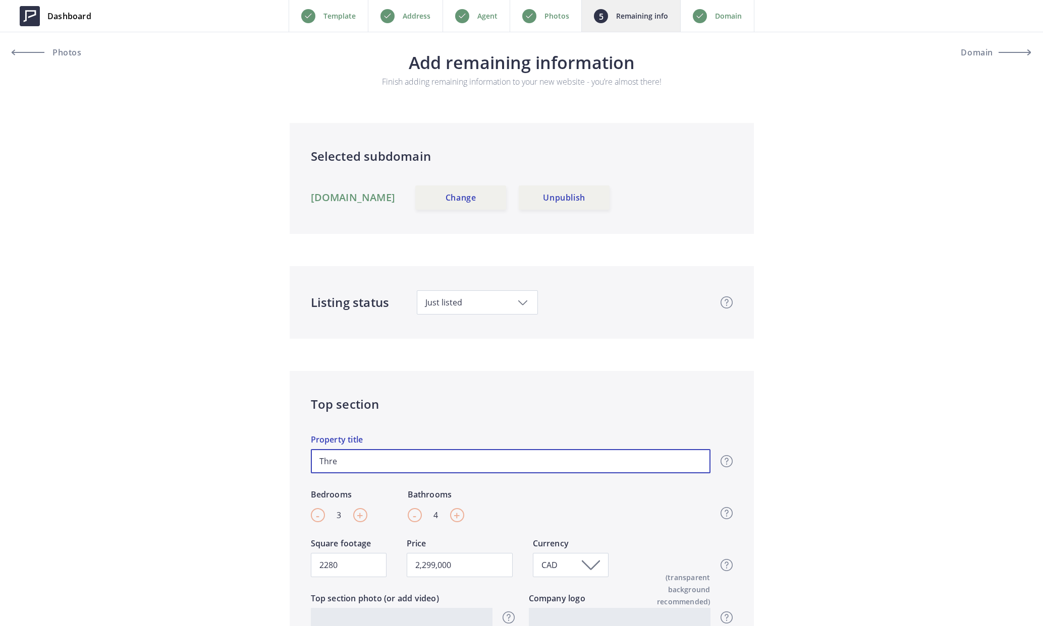
type input "Three"
type input "2,299,000"
type input "Three"
type input "2,299,000"
type input "Three L"
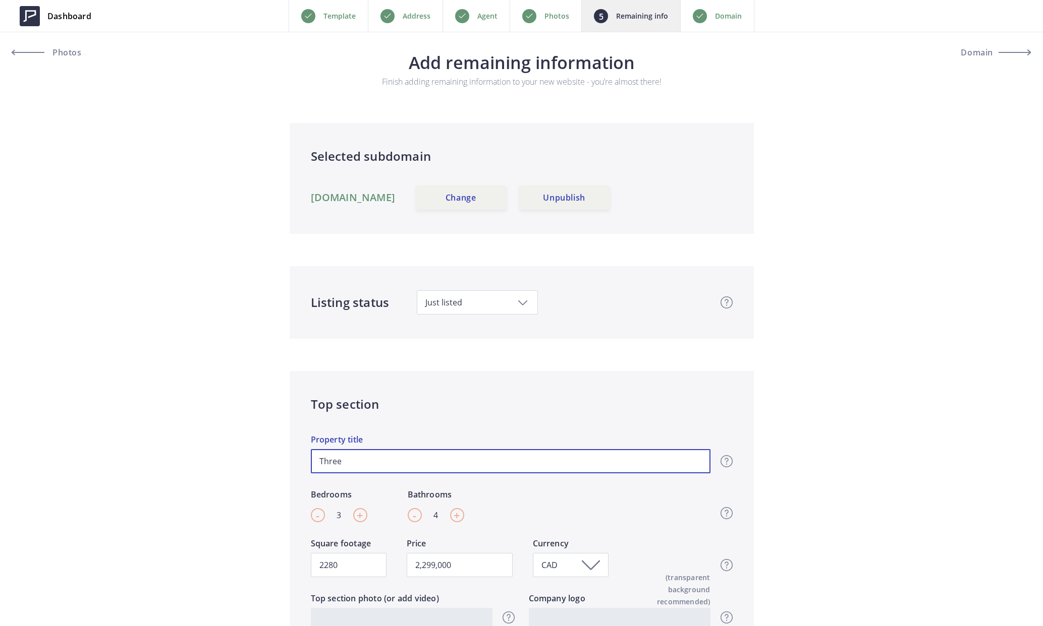
type input "2,299,000"
type input "Three Le"
type input "2,299,000"
type input "Three Lebv"
type input "2,299,000"
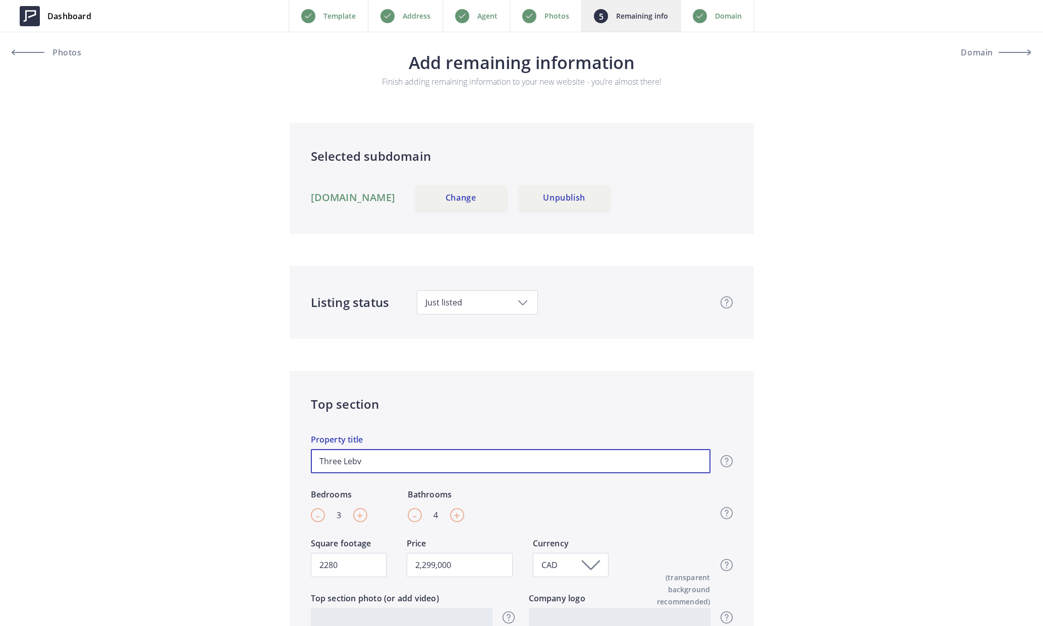
type input "Three Lebve"
type input "2,299,000"
type input "Three Lebvel"
type input "2,299,000"
type input "Three Lebvel"
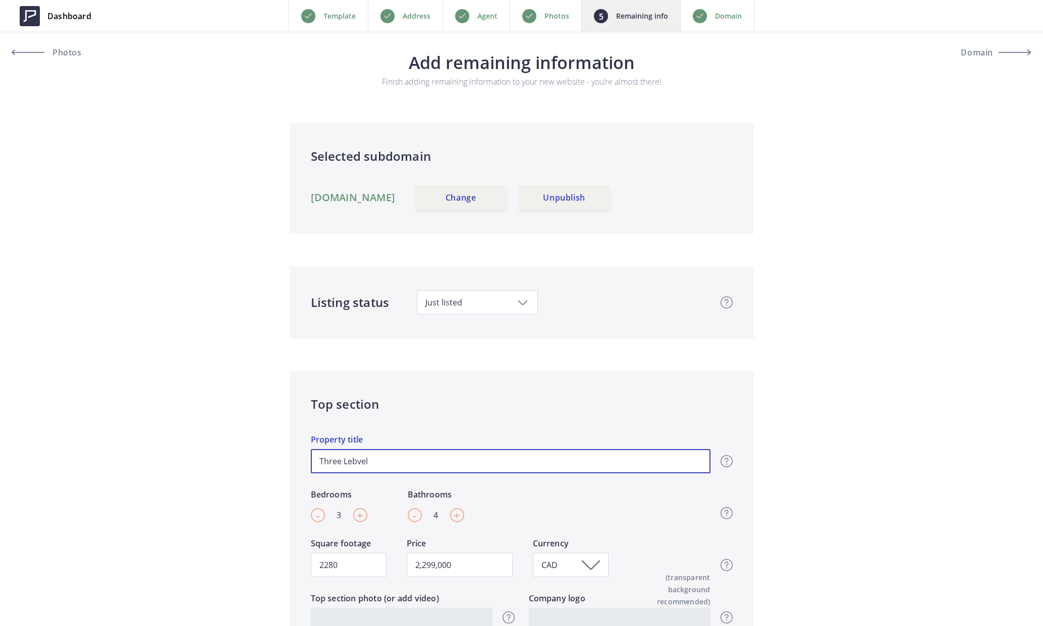
type input "2,299,000"
type input "Three Lebvel"
type input "2,299,000"
type input "Three Lebve"
type input "2,299,000"
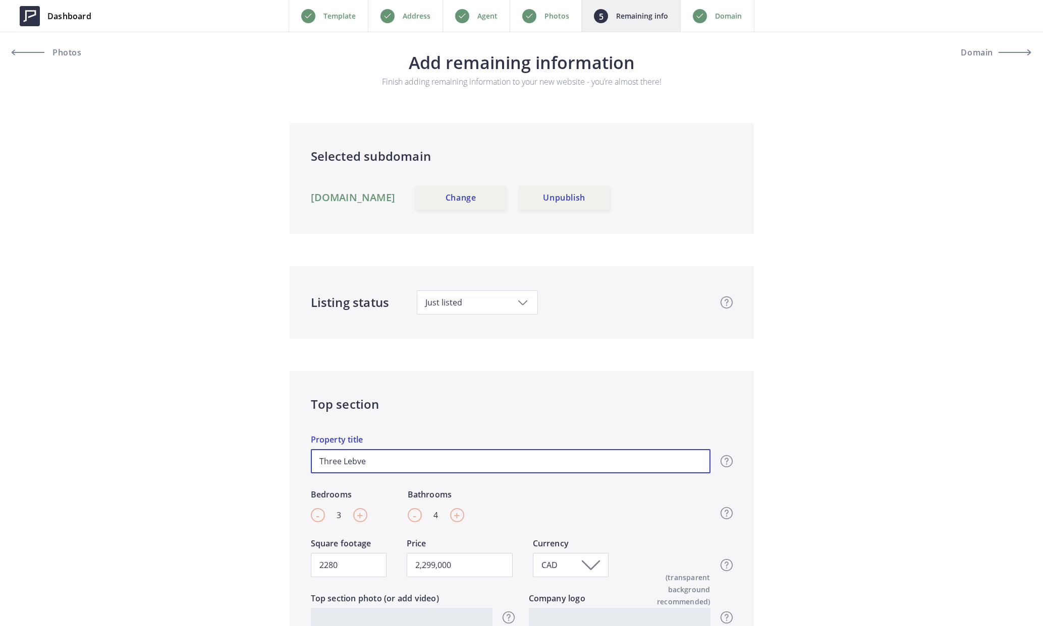
type input "Three Lebv"
type input "2,299,000"
type input "Three Leb"
type input "2,299,000"
type input "Three Le"
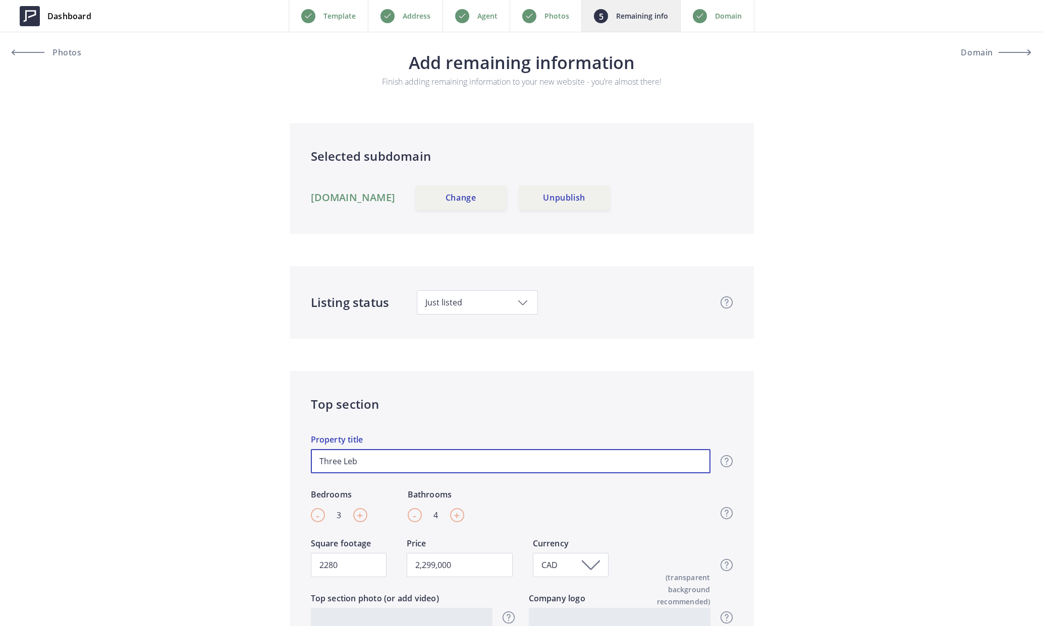
type input "2,299,000"
type input "Three L"
type input "2,299,000"
type input "Three"
type input "2,299,000"
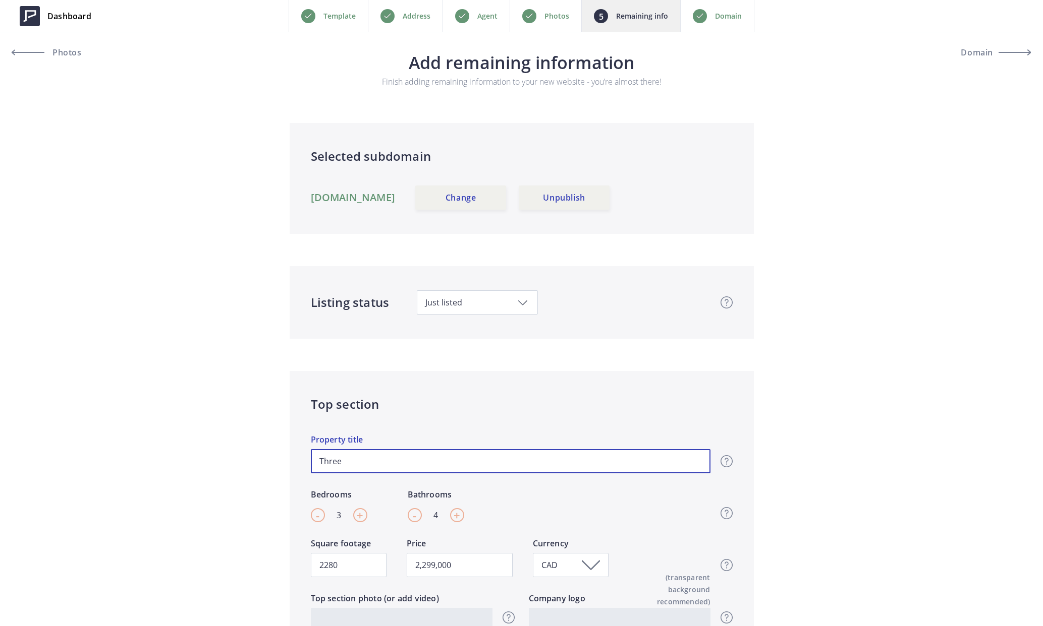
type input "Three"
type input "2,299,000"
type input "Thre"
type input "2,299,000"
type input "Thr"
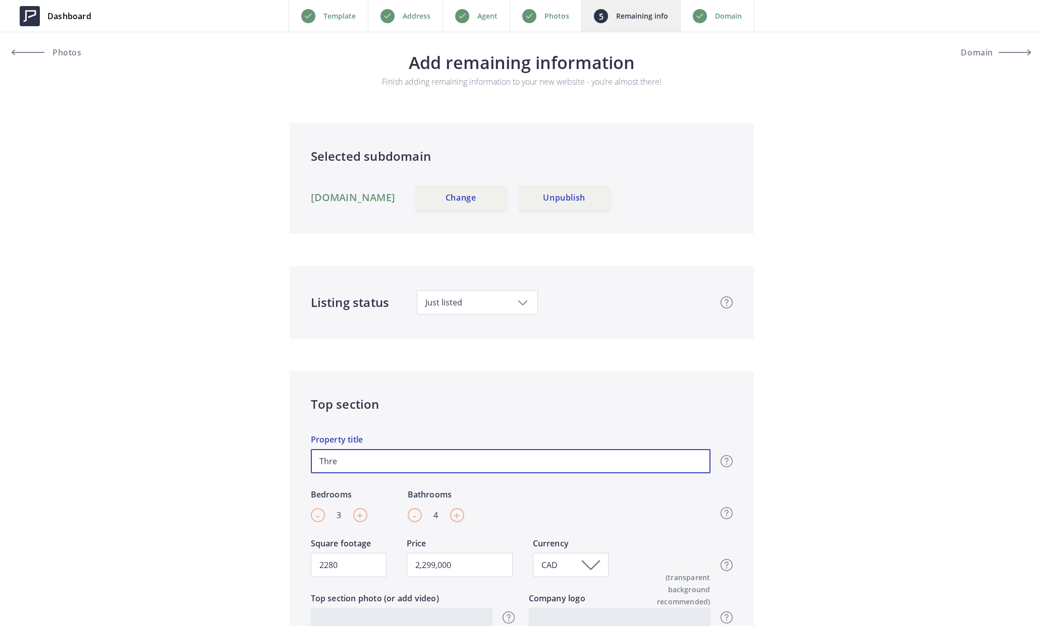
type input "2,299,000"
type input "Th"
type input "2,299,000"
type input "Thr"
type input "2,299,000"
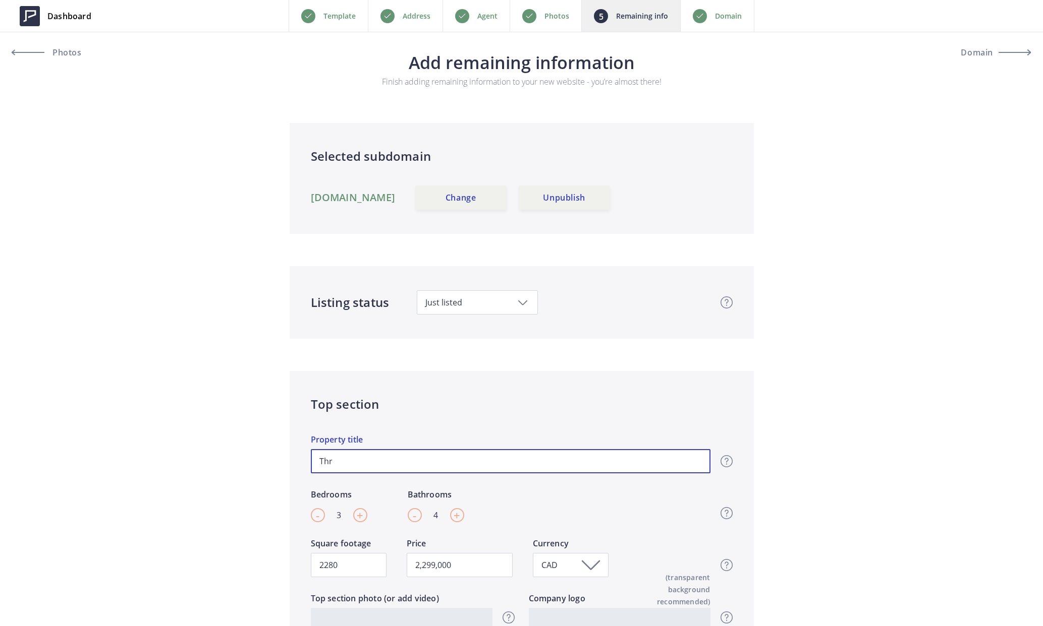
type input "Thre"
type input "2,299,000"
type input "Three"
type input "2,299,000"
type input "Three"
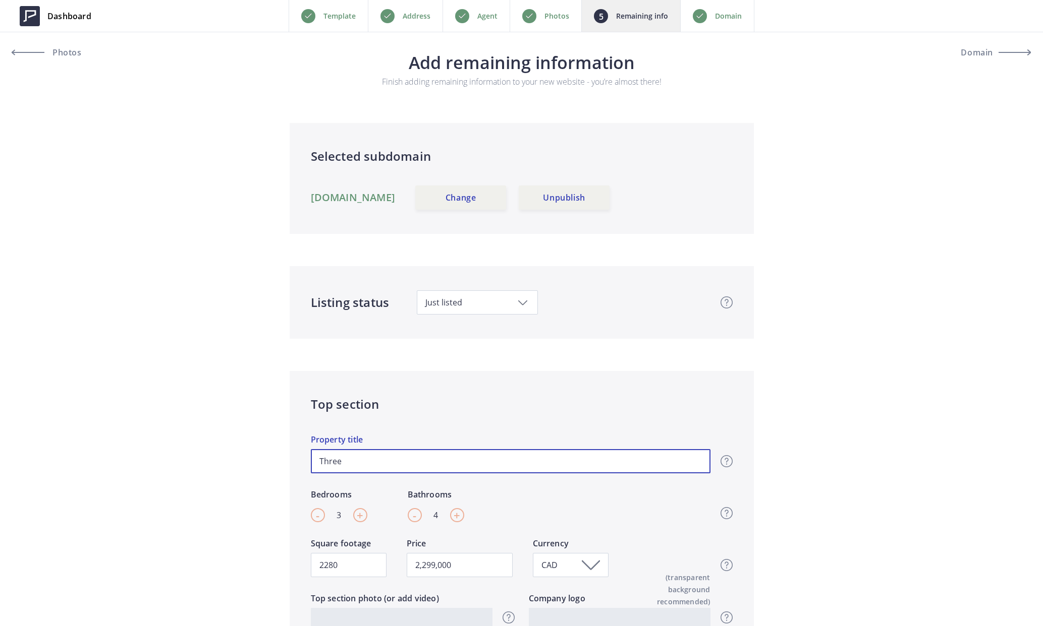
type input "2,299,000"
type input "Three L"
type input "2,299,000"
type input "Three Le"
type input "2,299,000"
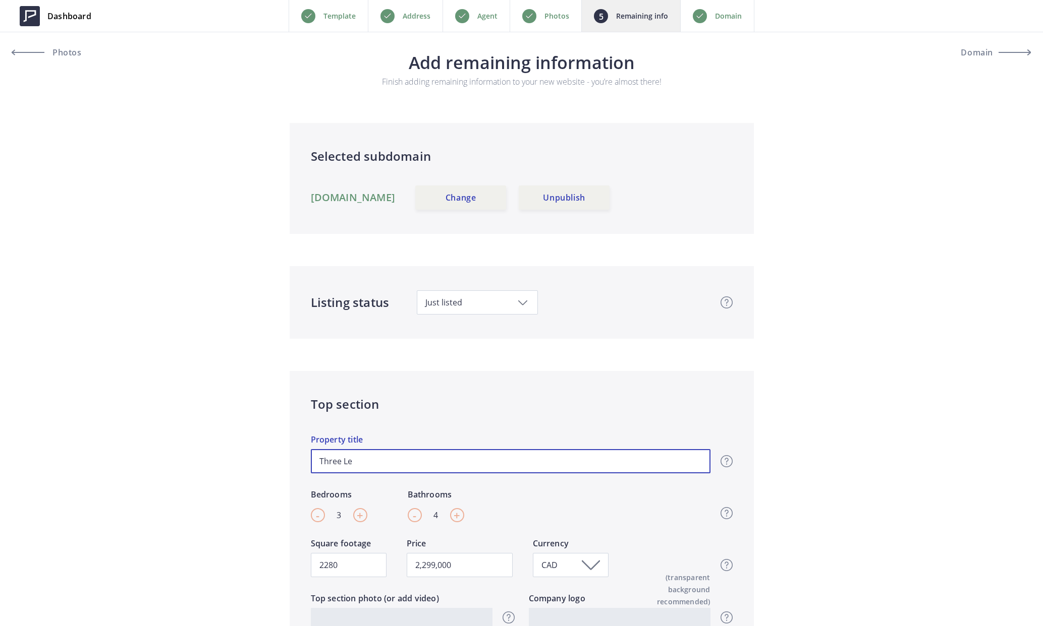
type input "Three Lev"
type input "2,299,000"
type input "Three Leve"
type input "2,299,000"
type input "Three Level"
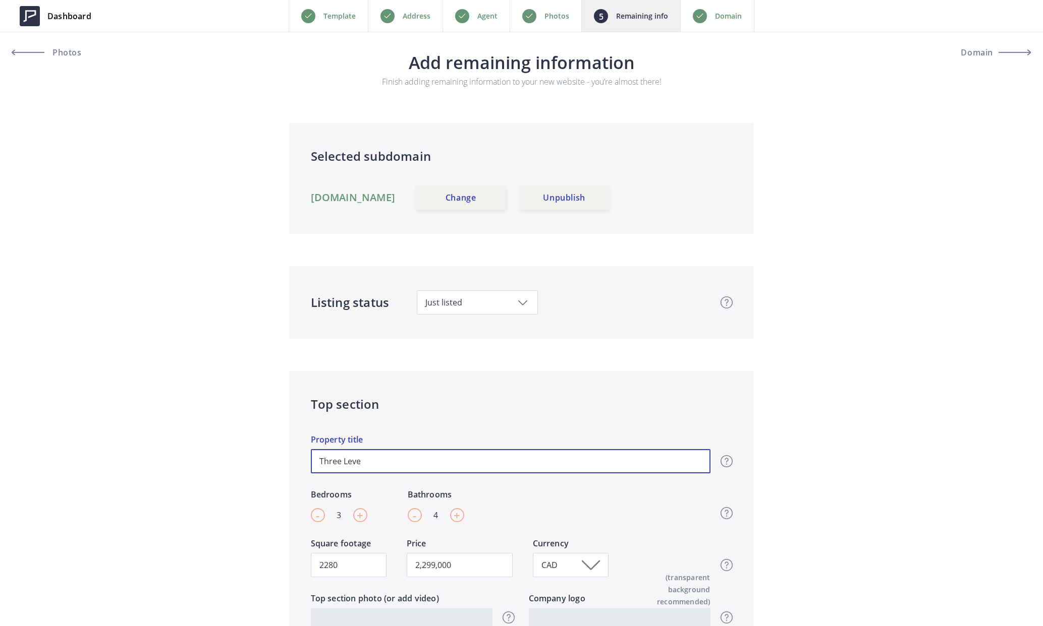
type input "2,299,000"
type input "Three Level"
type input "2,299,000"
type input "Three Level T"
type input "2,299,000"
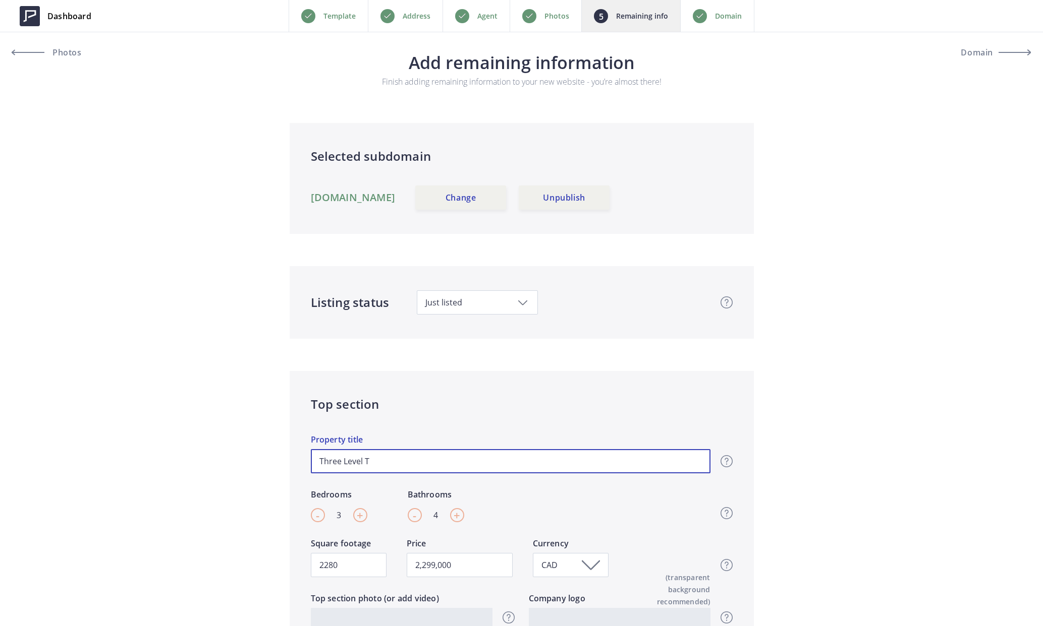
type input "Three Level To"
type input "2,299,000"
type input "Three Level Tow"
type input "2,299,000"
type input "Three Level Town"
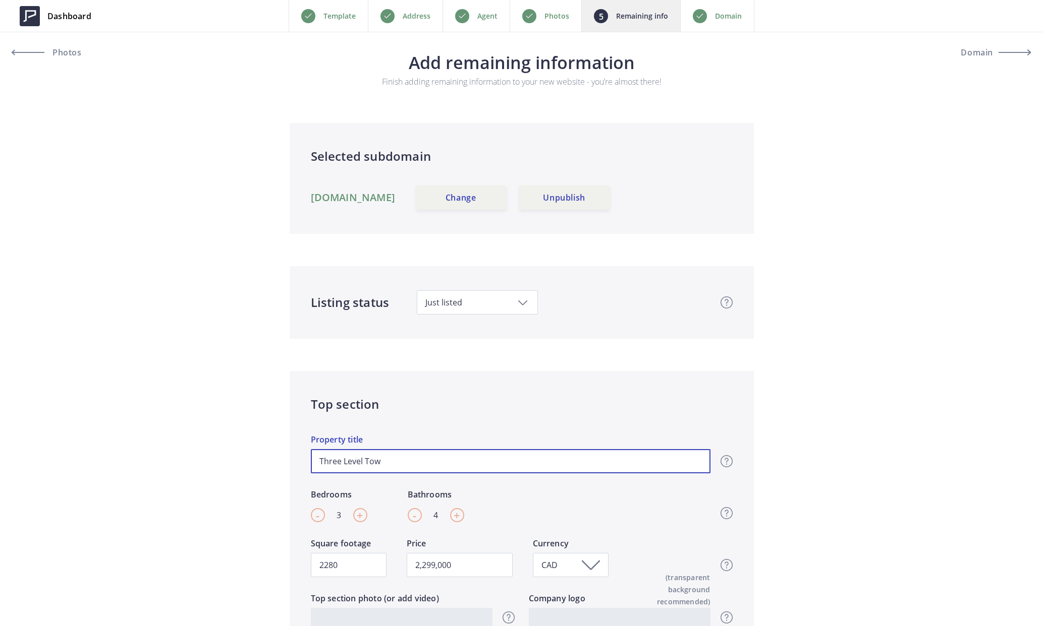
type input "2,299,000"
type input "Three Level Townh"
type input "2,299,000"
type input "Three Level Townho"
type input "2,299,000"
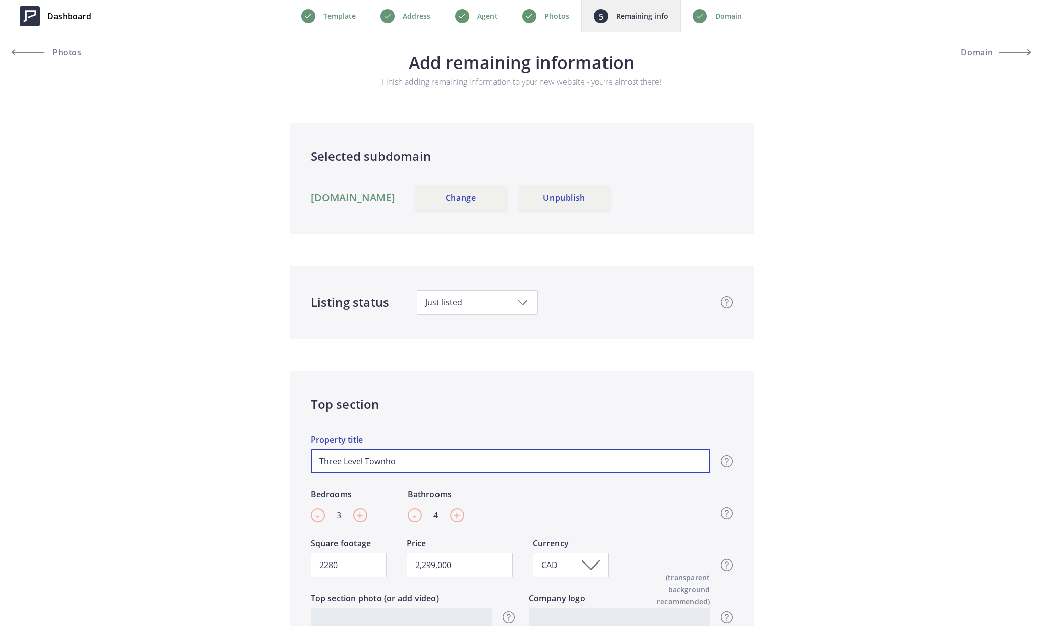
type input "Three Level Townhoj"
type input "2,299,000"
type input "Three Level Townho"
type input "2,299,000"
type input "Three Level Townhom"
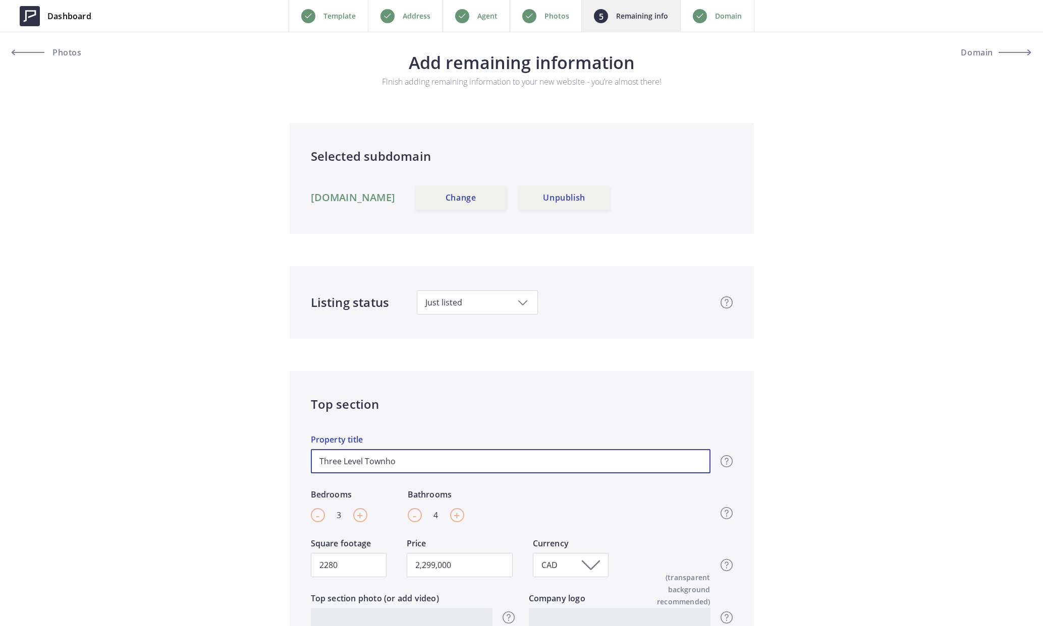
type input "2,299,000"
type input "Three Level Townhome"
type input "2,299,000"
type input "Three Level Townhome"
type input "2,299,000"
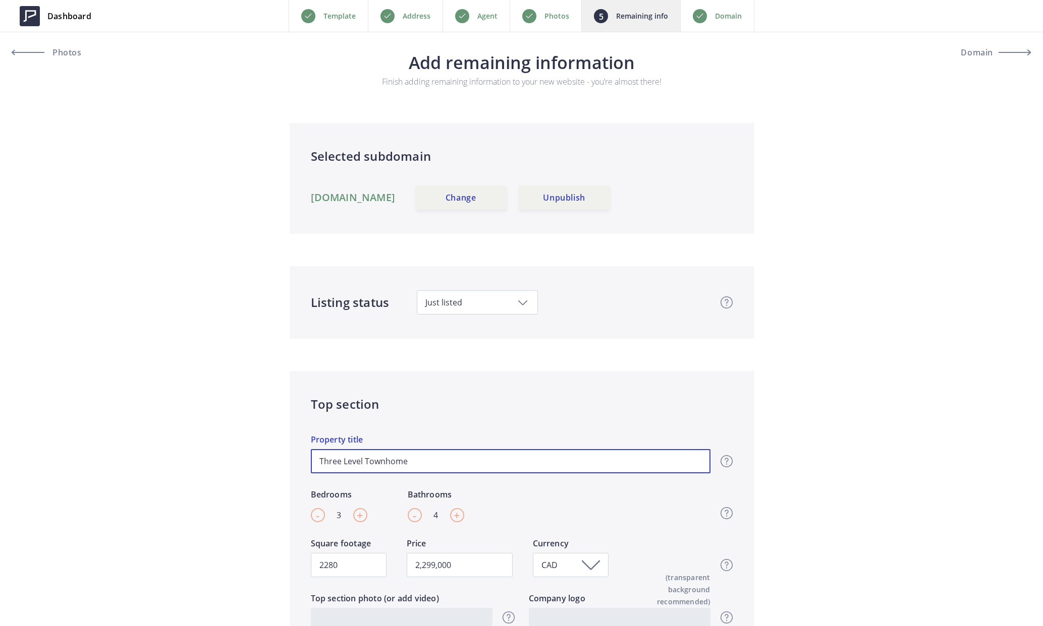
type input "Three Level Townhome i"
type input "2,299,000"
type input "Three Level Townhome in"
type input "2,299,000"
type input "Three Level Townhome in"
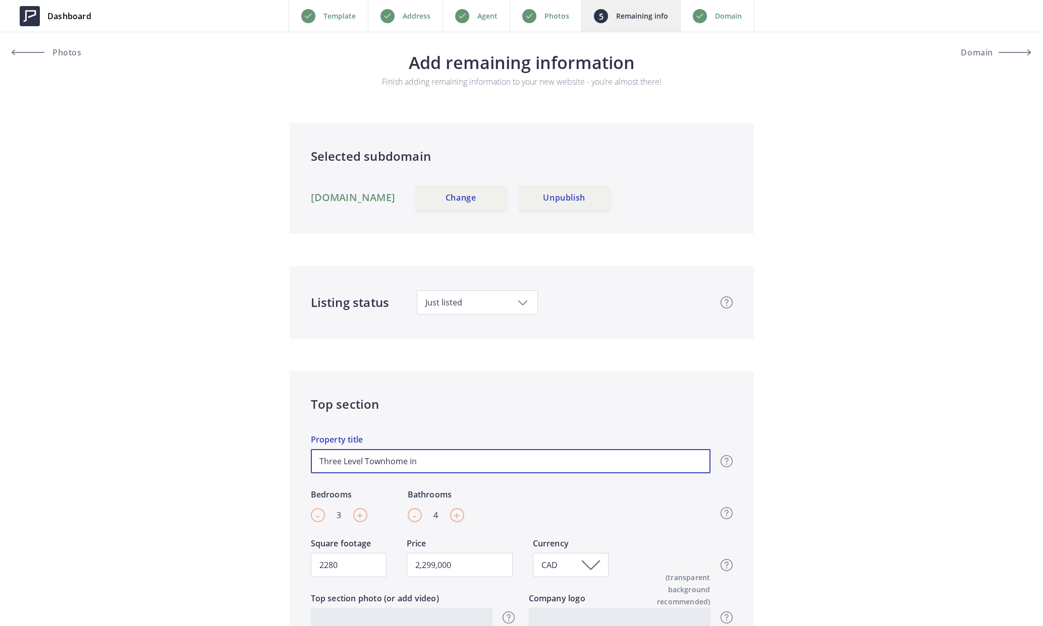
type input "2,299,000"
type input "Three Level Townhome in t"
type input "2,299,000"
type input "Three Level Townhome in th"
type input "2,299,000"
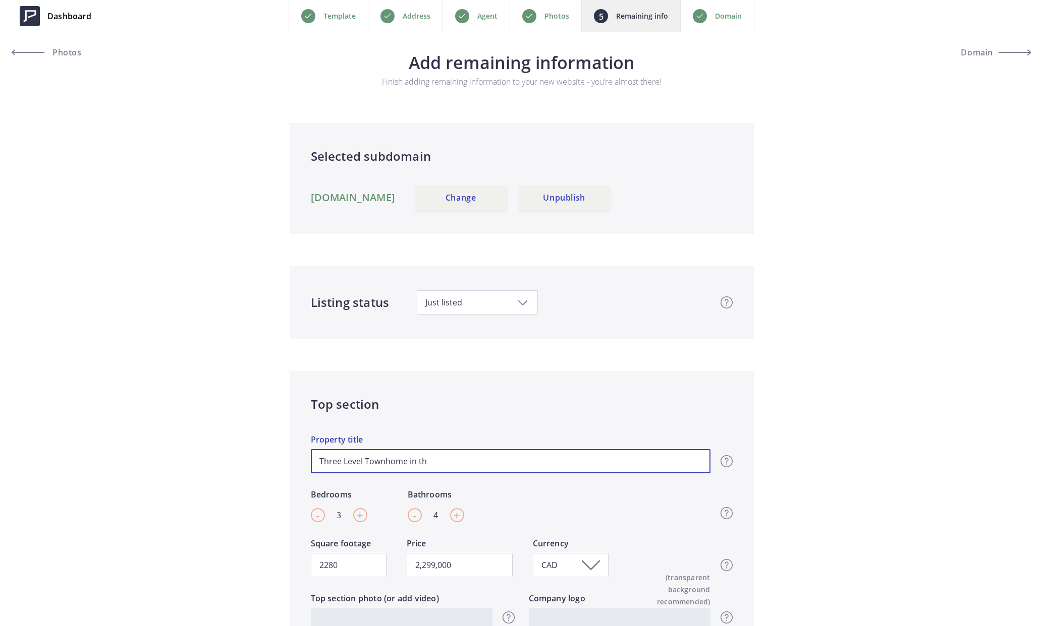
type input "Three Level Townhome in the"
type input "2,299,000"
type input "Three Level Townhome in the"
type input "2,299,000"
type input "Three Level Townhome in the A"
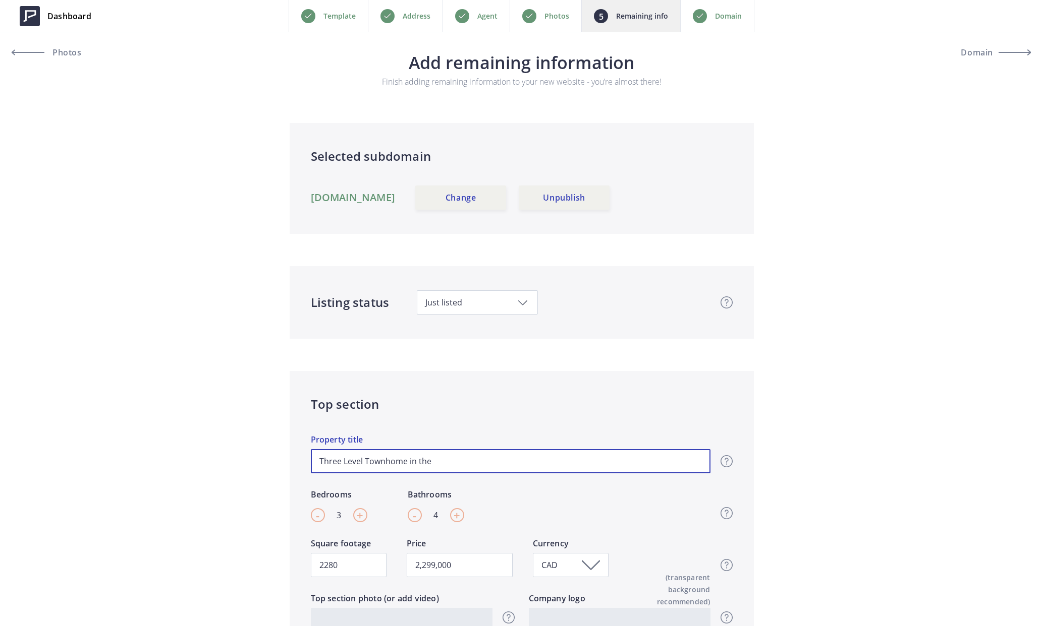
type input "2,299,000"
type input "Three Level Townhome in the An"
type input "2,299,000"
type input "Three Level Townhome in the Ann"
type input "2,299,000"
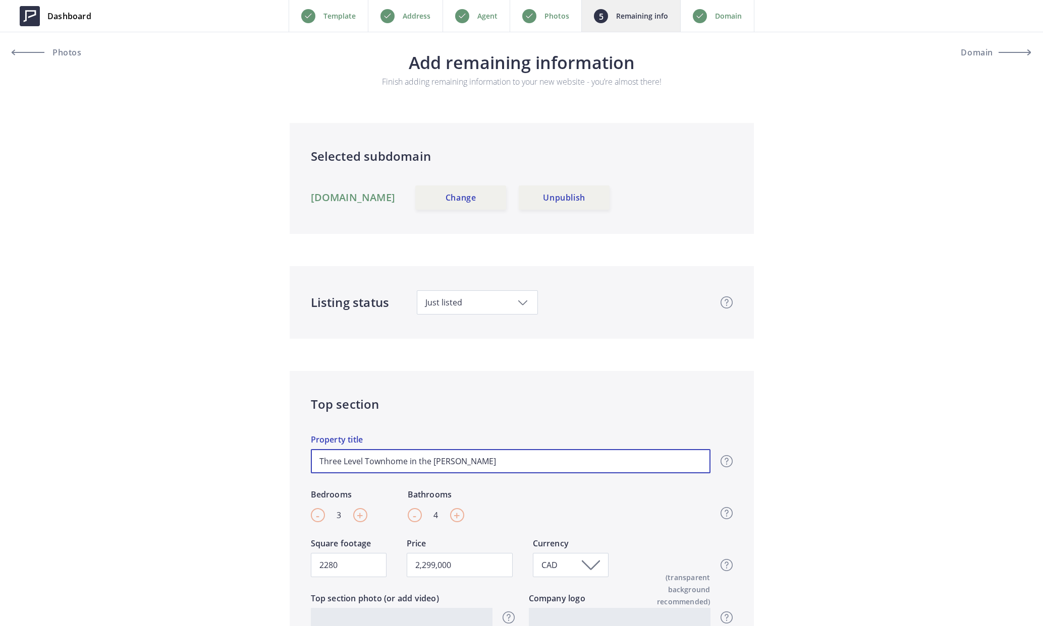
type input "Three Level Townhome in the Anne"
type input "2,299,000"
type input "Three Level Townhome in the Annex"
type input "2,299,000"
type input "Three Level Townhome in the Annex"
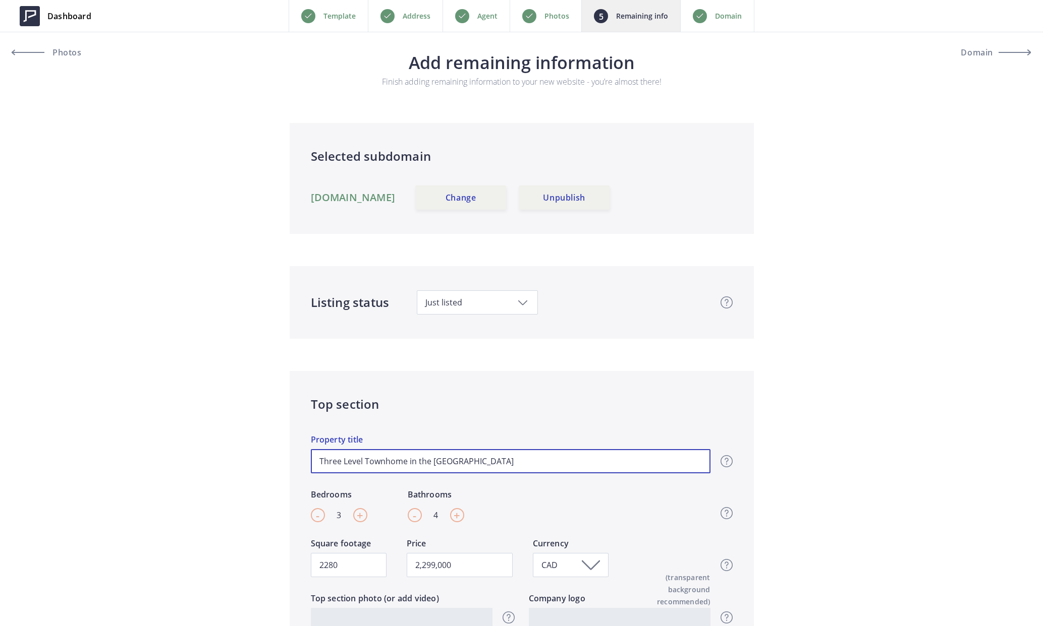
type input "2,299,000"
click at [475, 456] on input "Three Level Townhome in the Annex" at bounding box center [510, 461] width 399 height 24
click at [365, 461] on input "Three Level Townhome in the Annex" at bounding box center [510, 461] width 399 height 24
type input "Three LevelTownhome in the Annex"
type input "2,299,000"
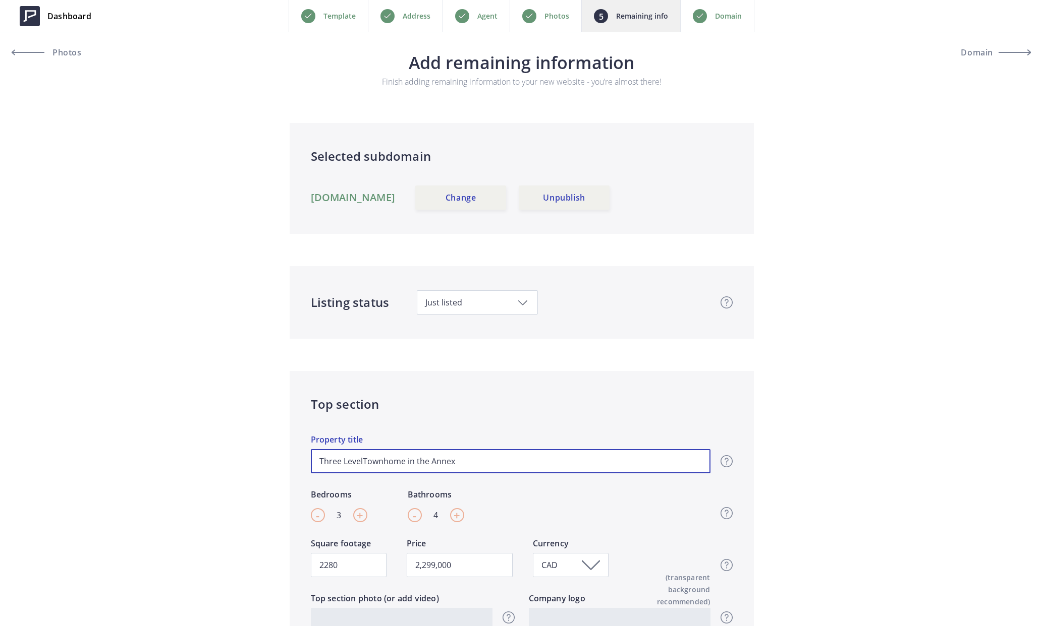
type input "Three LeveTownhome in the Annex"
type input "2,299,000"
type input "Three LevTownhome in the Annex"
type input "2,299,000"
type input "Three LeTownhome in the Annex"
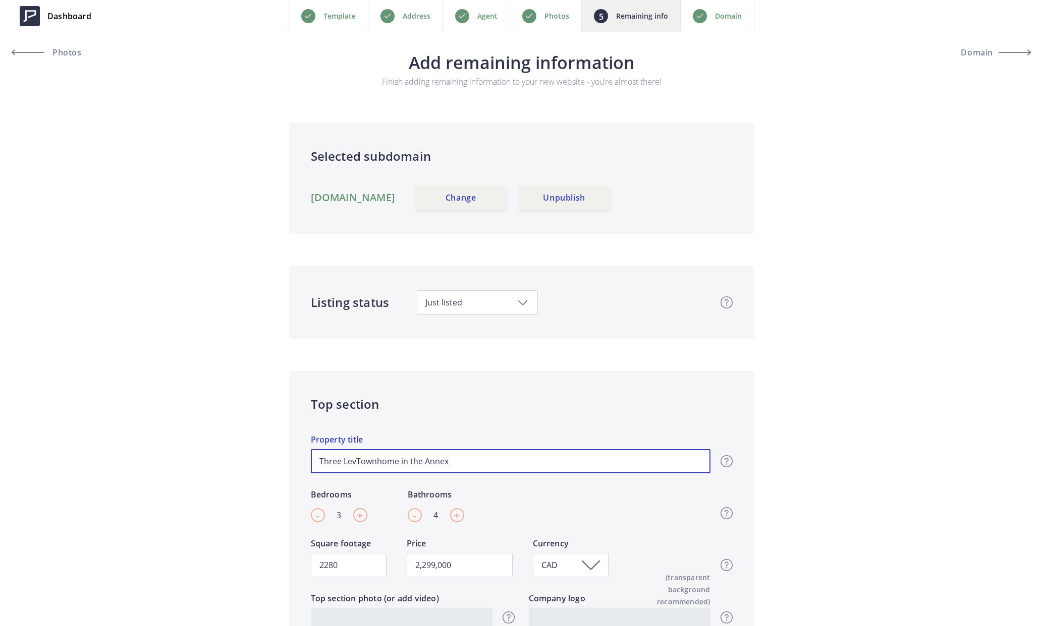
type input "2,299,000"
type input "Three LTownhome in the Annex"
type input "2,299,000"
type input "Three Townhome in the Annex"
type input "2,299,000"
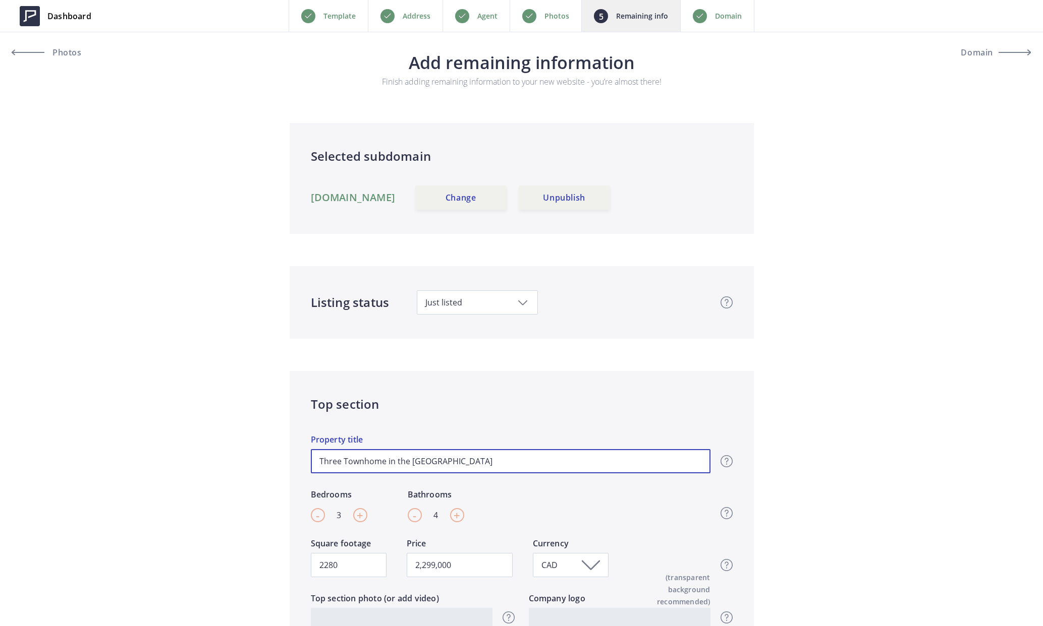
type input "ThreeTownhome in the Annex"
type input "2,299,000"
type input "ThreTownhome in the Annex"
type input "2,299,000"
type input "ThrTownhome in the Annex"
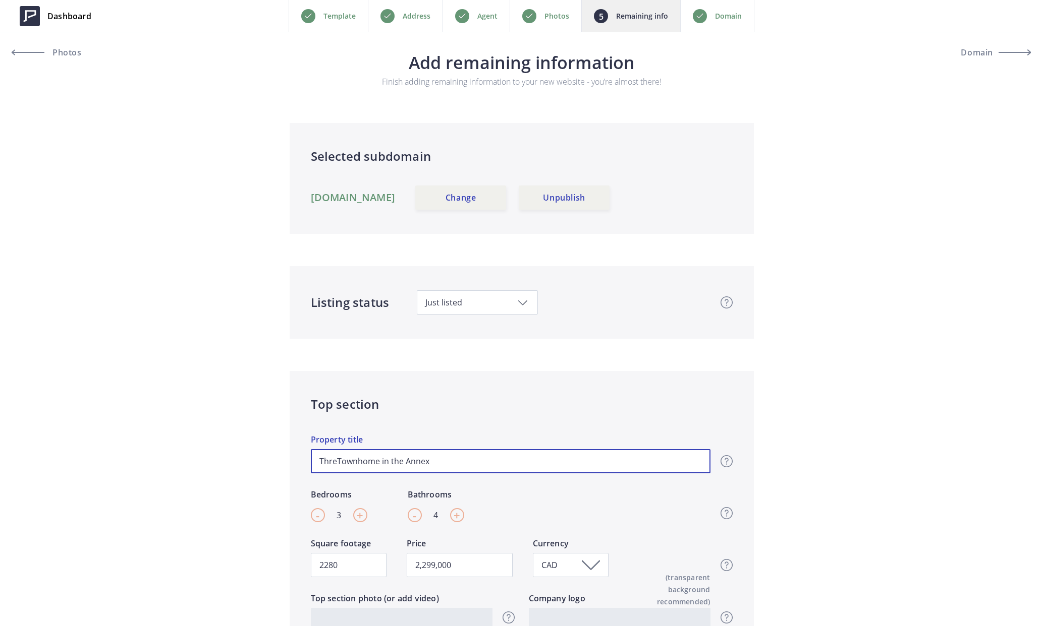
type input "2,299,000"
type input "ThTownhome in the Annex"
type input "2,299,000"
type input "TTownhome in the Annex"
type input "2,299,000"
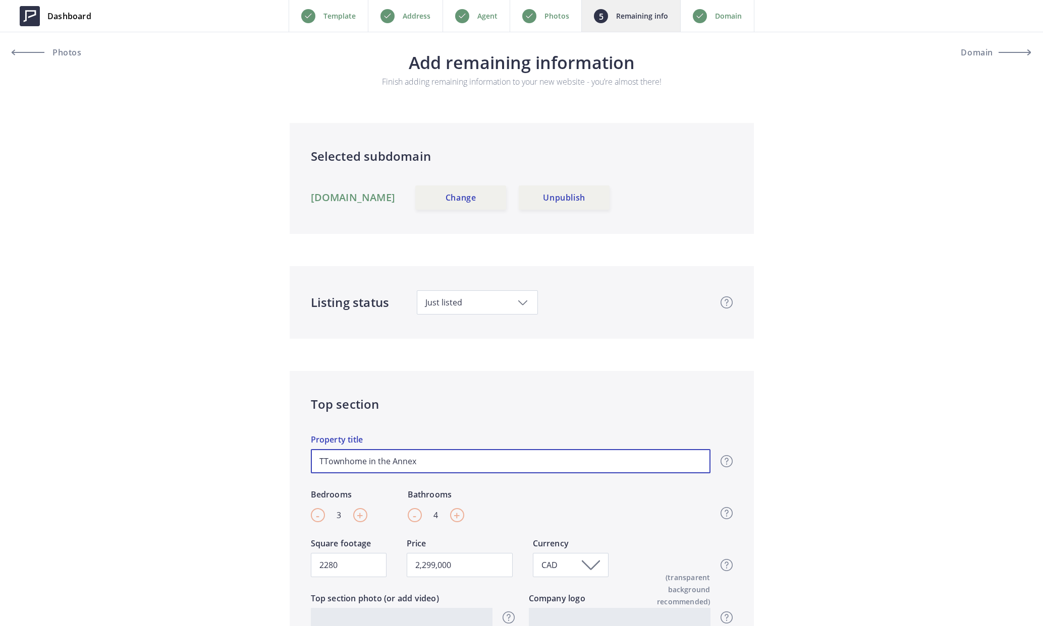
type input "Townhome in the Annex"
type input "2,299,000"
type input "TTownhome in the Annex"
type input "2,299,000"
type input "ThTownhome in the Annex"
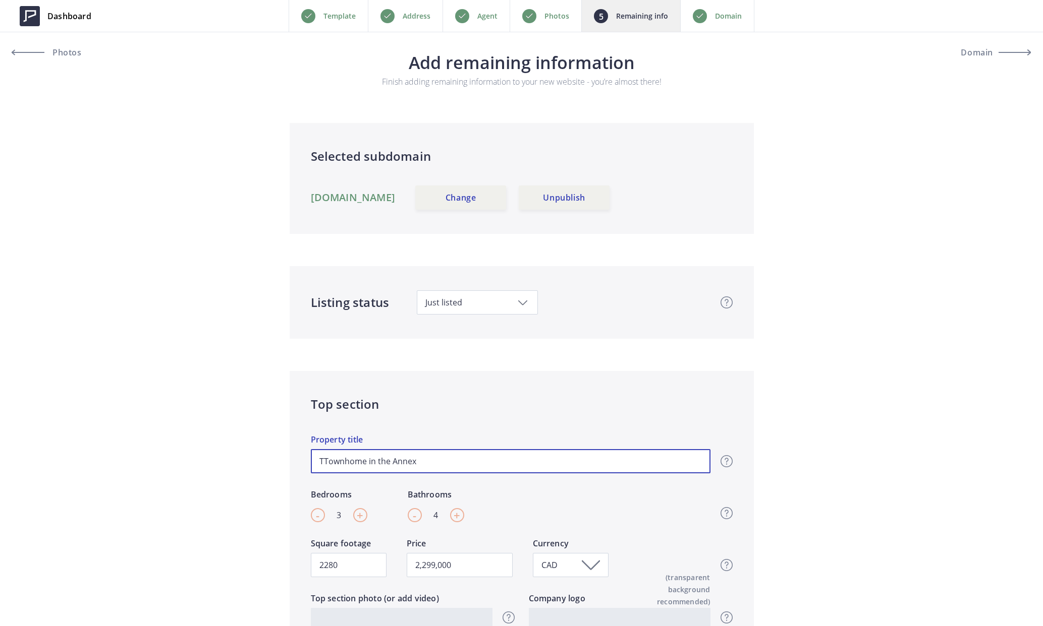
type input "2,299,000"
type input "ThrTownhome in the Annex"
type input "2,299,000"
type input "ThreTownhome in the Annex"
type input "2,299,000"
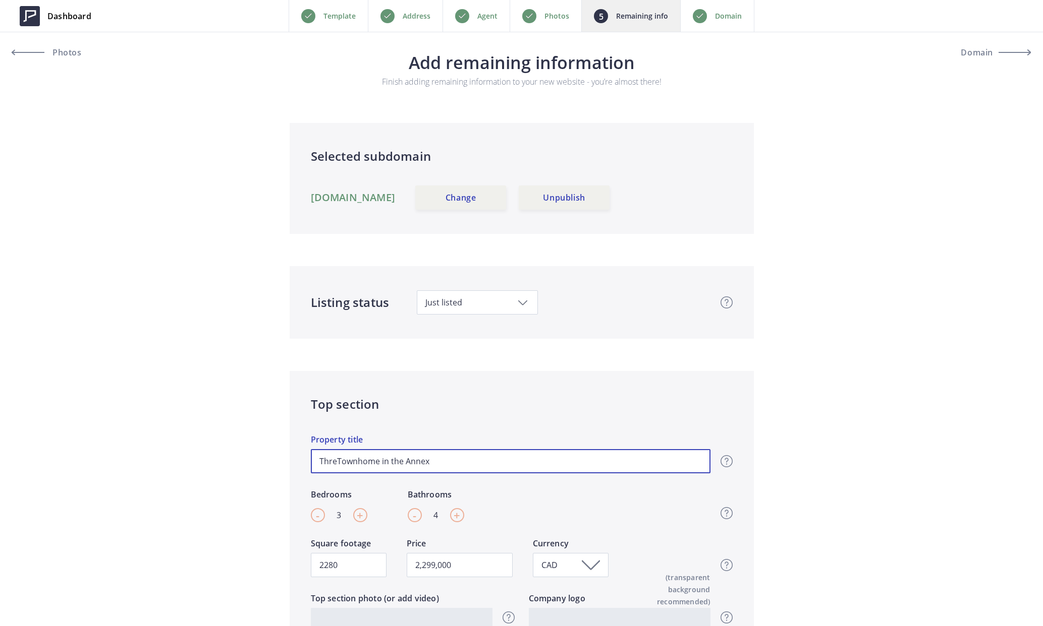
type input "ThreeTownhome in the Annex"
type input "2,299,000"
type input "Three Townhome in the Annex"
type input "2,299,000"
type input "Three BTownhome in the Annex"
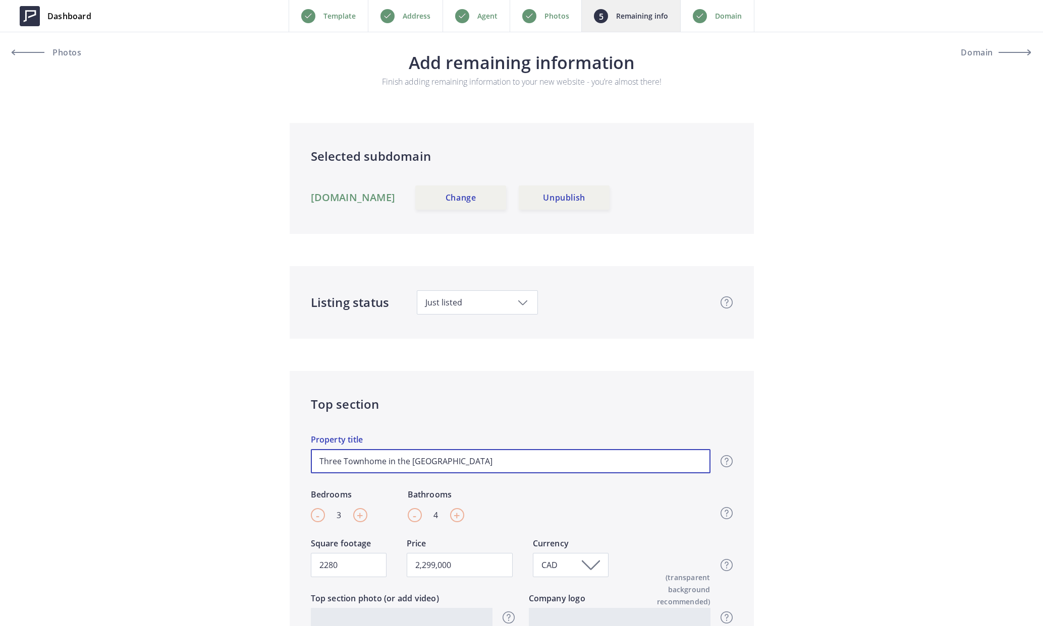
type input "2,299,000"
type input "Three BeTownhome in the Annex"
type input "2,299,000"
type input "Three BedTownhome in the Annex"
type input "2,299,000"
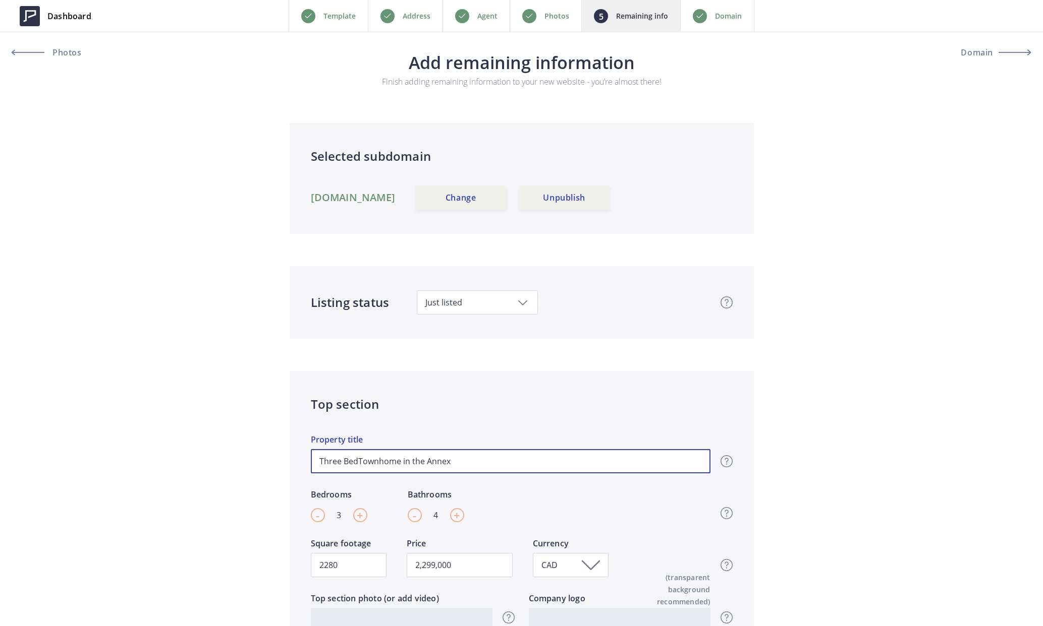
type input "Three BedrTownhome in the Annex"
type input "2,299,000"
type input "Three BedroTownhome in the Annex"
type input "2,299,000"
type input "Three BedrooTownhome in the Annex"
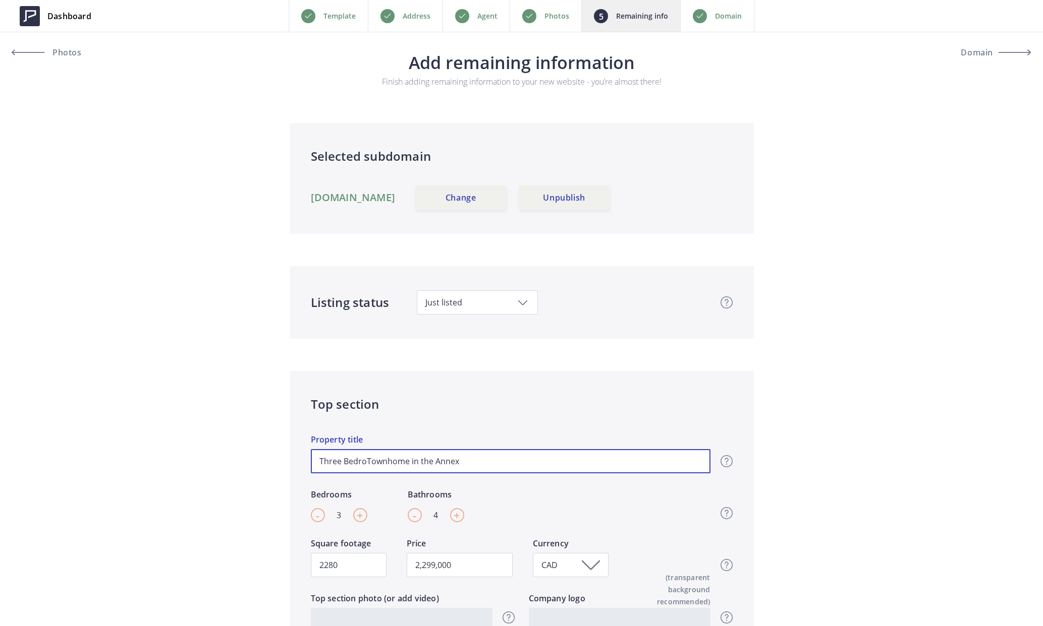
type input "2,299,000"
type input "Three BedroomTownhome in the Annex"
type input "2,299,000"
type input "Three Bedroom Townhome in the Annex"
type input "2,299,000"
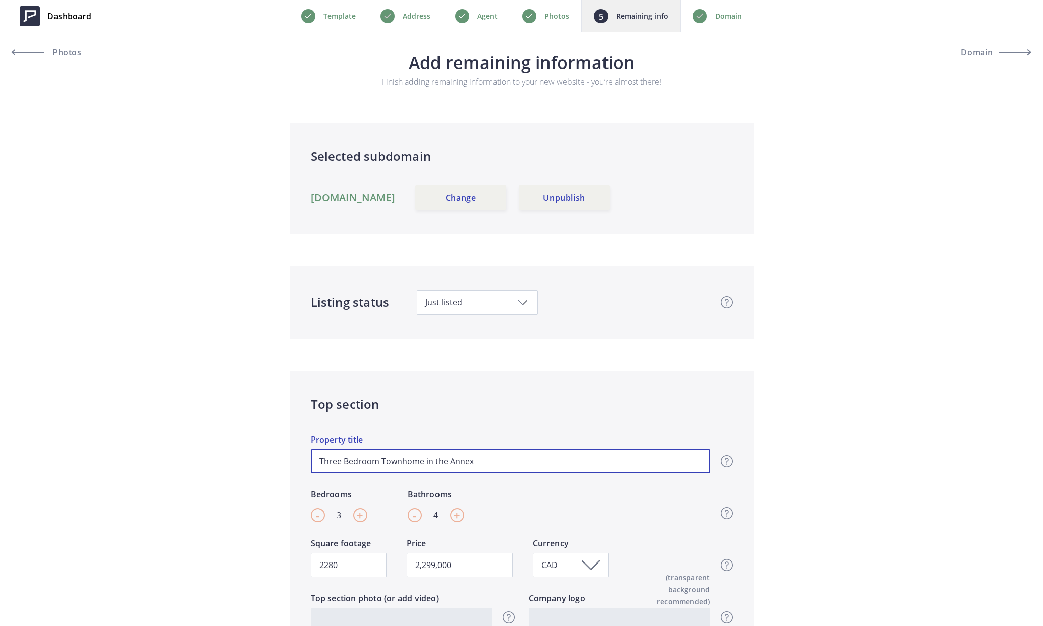
click at [501, 462] on input "Three Bedroom Townhome in the Annex" at bounding box center [510, 461] width 399 height 24
type input "Three Bedroom Townhome in the Annex o"
type input "2,299,000"
type input "Three Bedroom Townhome in the Annex on"
type input "2,299,000"
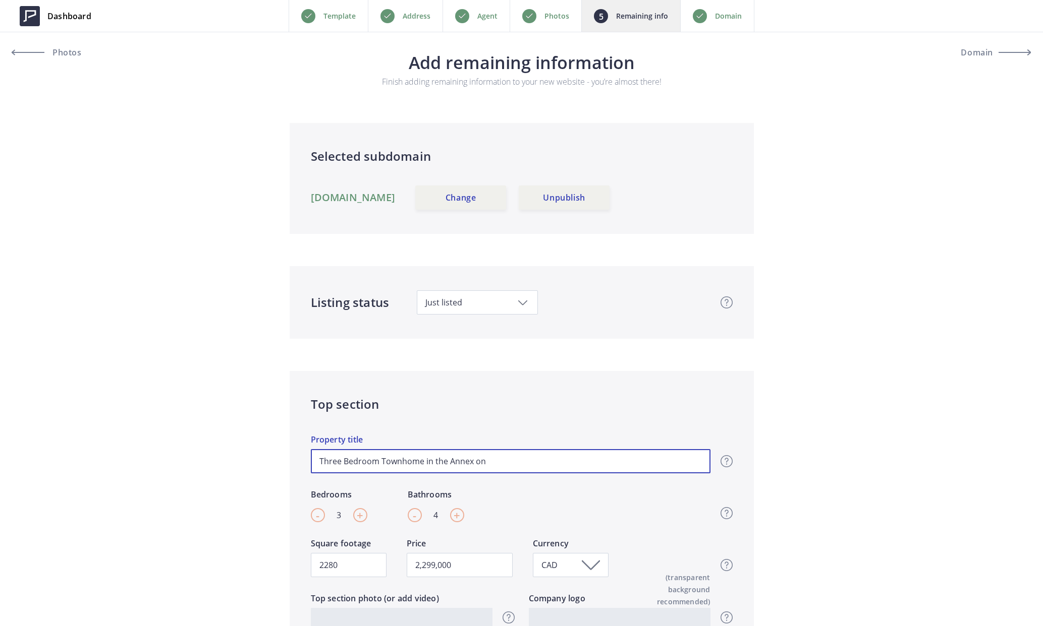
type input "Three Bedroom Townhome in the Annex on"
type input "2,299,000"
type input "Three Bedroom Townhome in the Annex on a"
type input "2,299,000"
type input "Three Bedroom Townhome in the Annex on a"
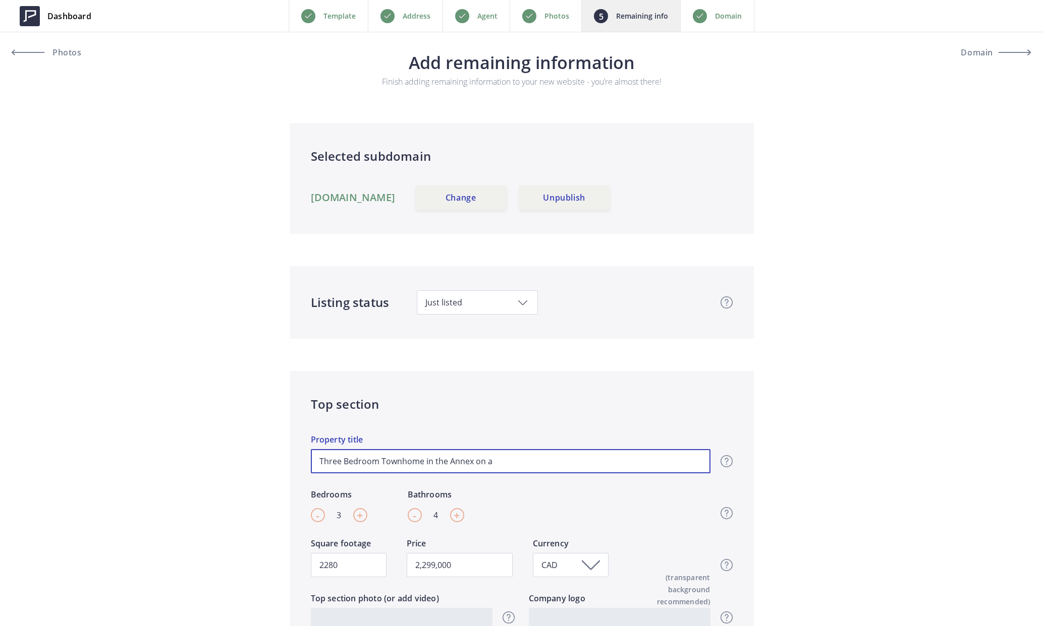
type input "2,299,000"
type input "Three Bedroom Townhome in the Annex on a C"
type input "2,299,000"
type input "Three Bedroom Townhome in the Annex on a Co"
type input "2,299,000"
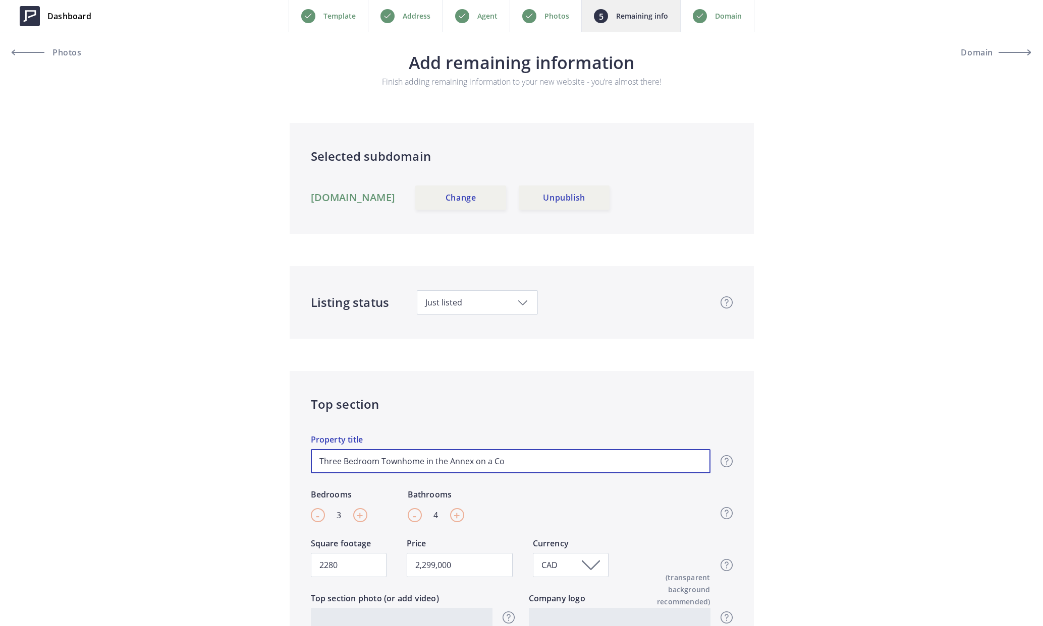
type input "Three Bedroom Townhome in the Annex on a Cou"
type input "2,299,000"
type input "Three Bedroom Townhome in the Annex on a Cour"
type input "2,299,000"
type input "Three Bedroom Townhome in the Annex on a Court"
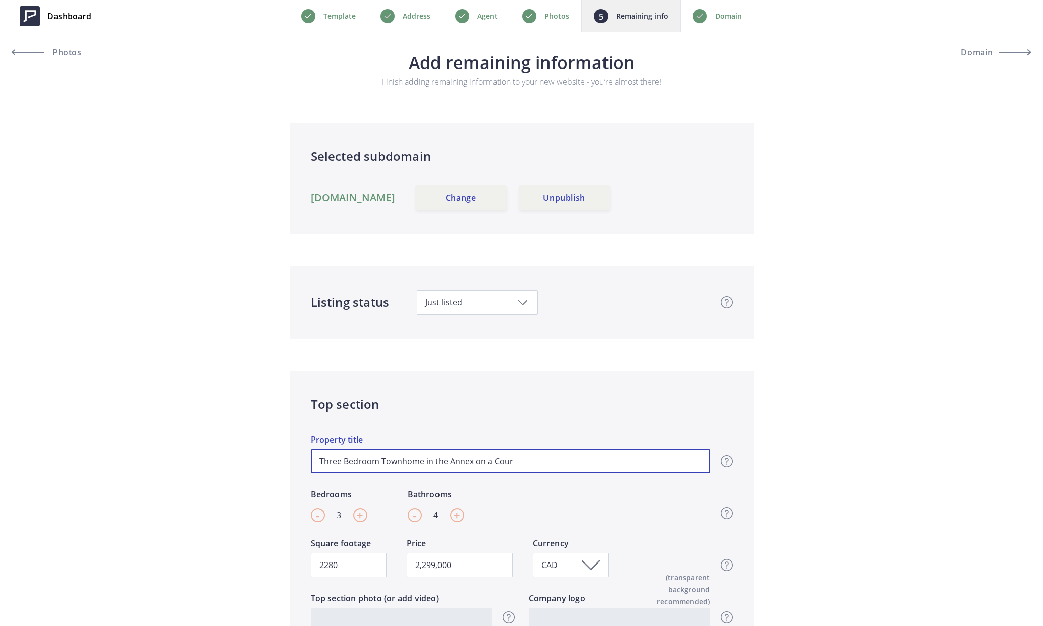
type input "2,299,000"
type input "Three Bedroom Townhome in the Annex on a Court"
type input "2,299,000"
click at [524, 461] on input "Three Bedroom Townhome in the Annex on a Court" at bounding box center [510, 461] width 399 height 24
type input "Three Bedroom Townhome in the Annex on a Court"
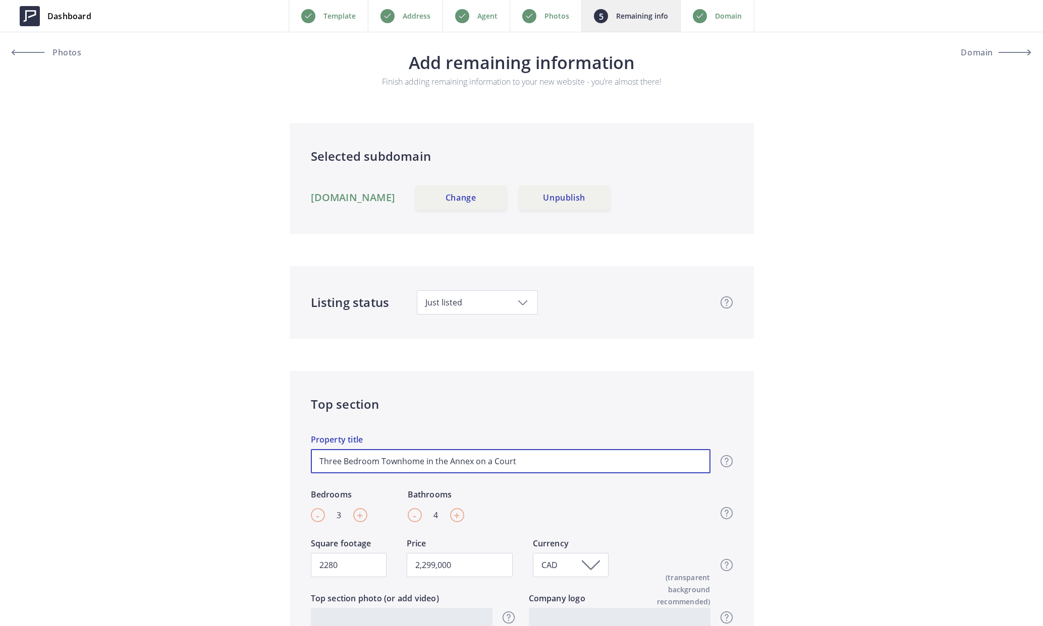
type input "2,299,000"
type input "Three Bedroom Townhome in the Annex on a Court!"
type input "2,299,000"
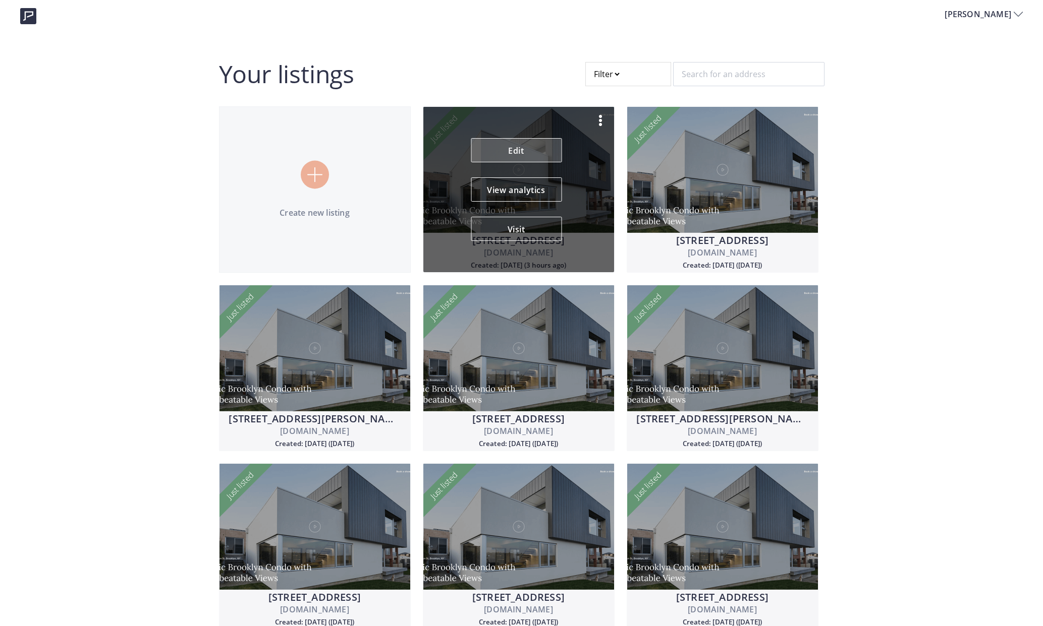
click at [517, 150] on link "Edit" at bounding box center [516, 150] width 91 height 24
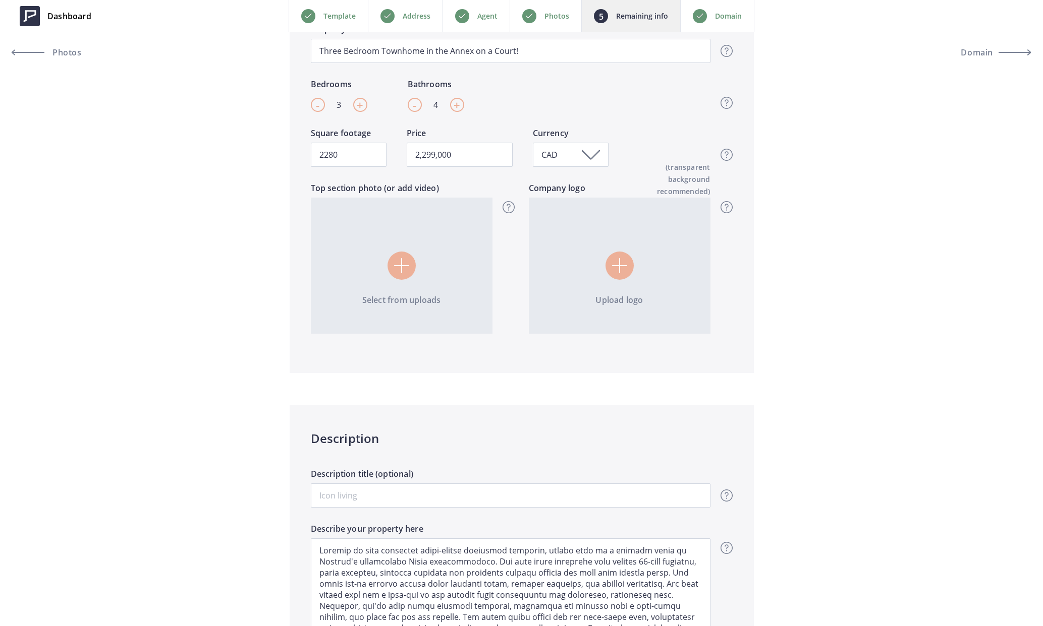
scroll to position [393, 0]
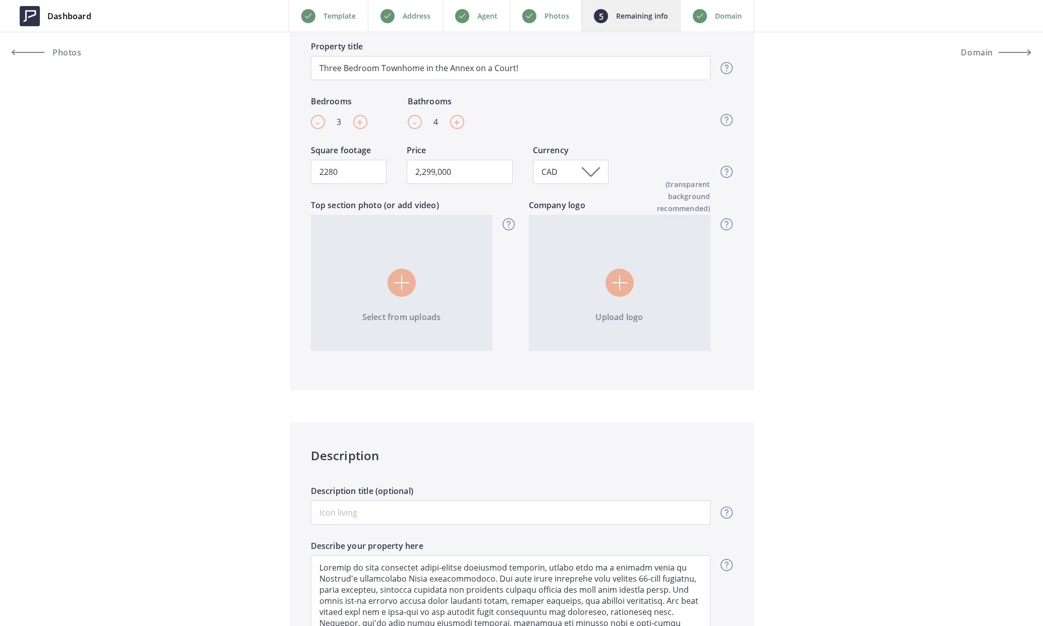
click at [403, 283] on img at bounding box center [401, 282] width 15 height 15
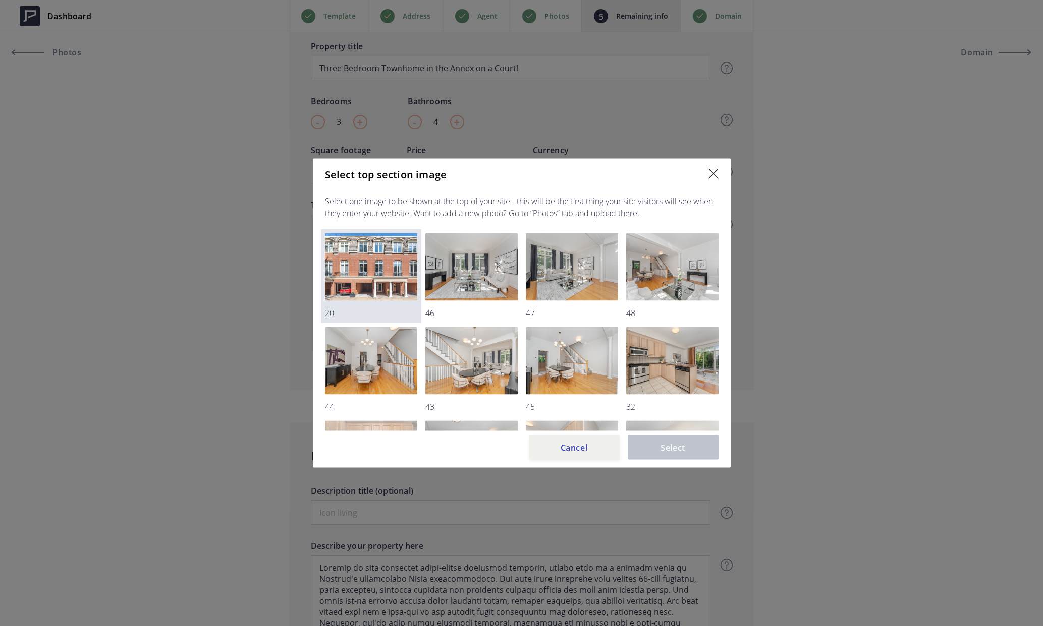
click at [377, 258] on img at bounding box center [371, 268] width 92 height 68
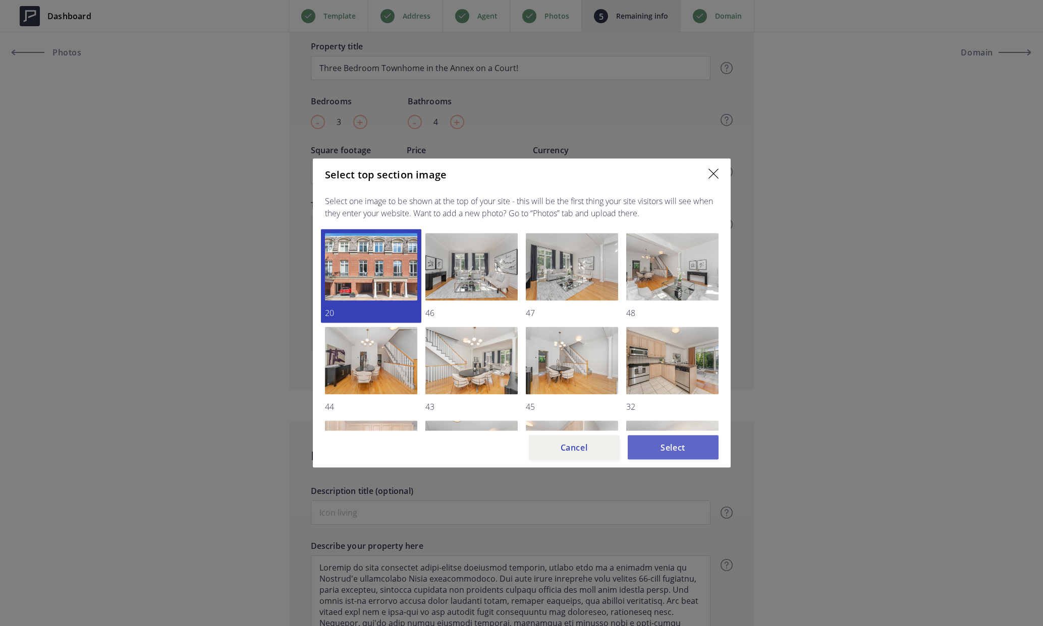
click at [679, 456] on button "Select" at bounding box center [672, 448] width 91 height 24
type input "2,299,000"
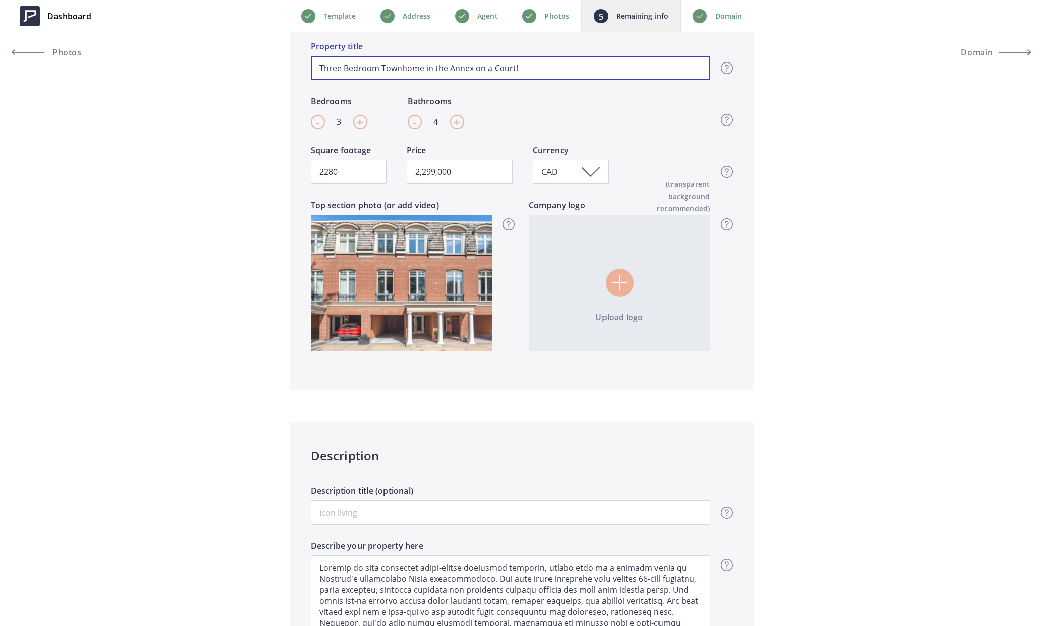
click at [471, 68] on input "Three Bedroom Townhome in the Annex on a Court!" at bounding box center [510, 68] width 399 height 24
type input "Three Bedroom Townhome in the Annex. on a Court!"
type input "2,299,000"
type input "Three Bedroom Townhome in the Annex. n a Court!"
type input "2,299,000"
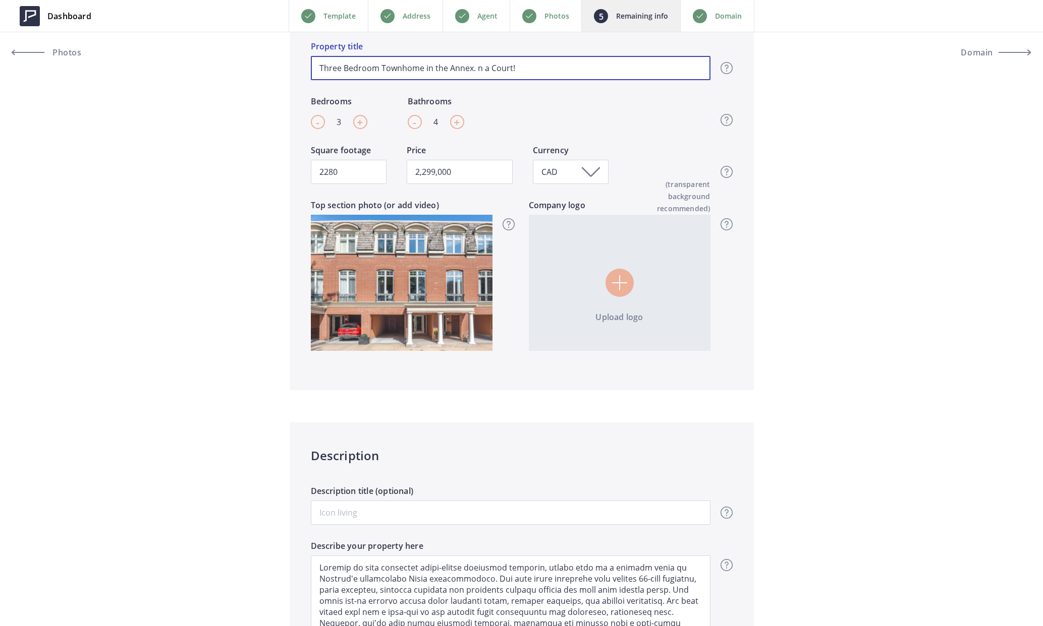
type input "Three Bedroom Townhome in the Annex.n a Court!"
type input "2,299,000"
type input "Three Bedroom Townhome in the Annex..n a Court!"
type input "2,299,000"
type input "Three Bedroom Townhome in the Annex...n a Court!"
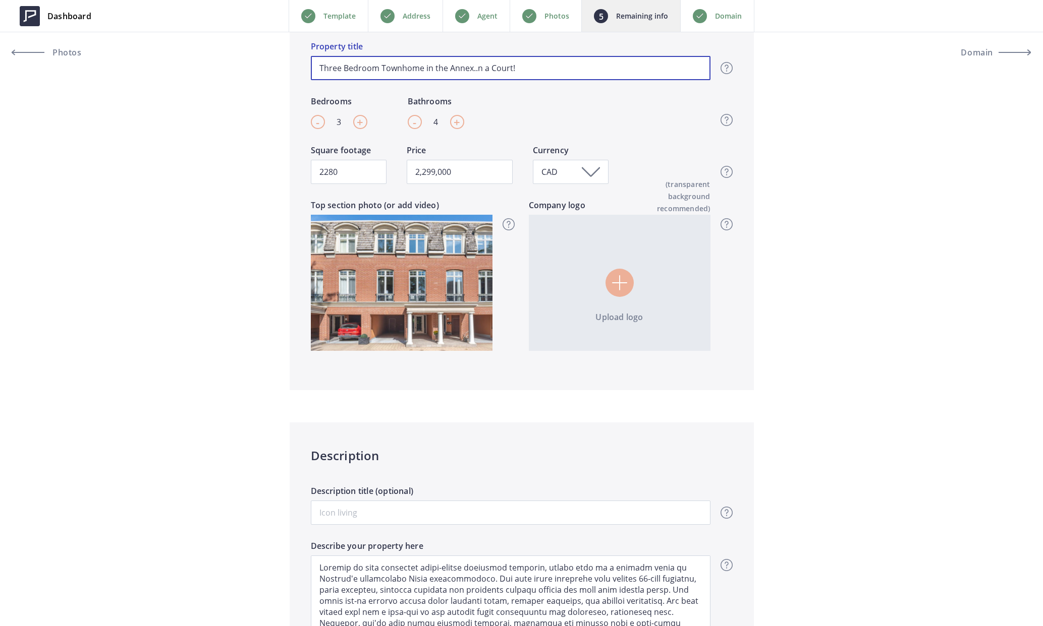
type input "2,299,000"
type input "Three Bedroom Townhome in the Annex... n a Court!"
type input "2,299,000"
type input "Three Bedroom Townhome in the Annex... On a Court!"
type input "2,299,000"
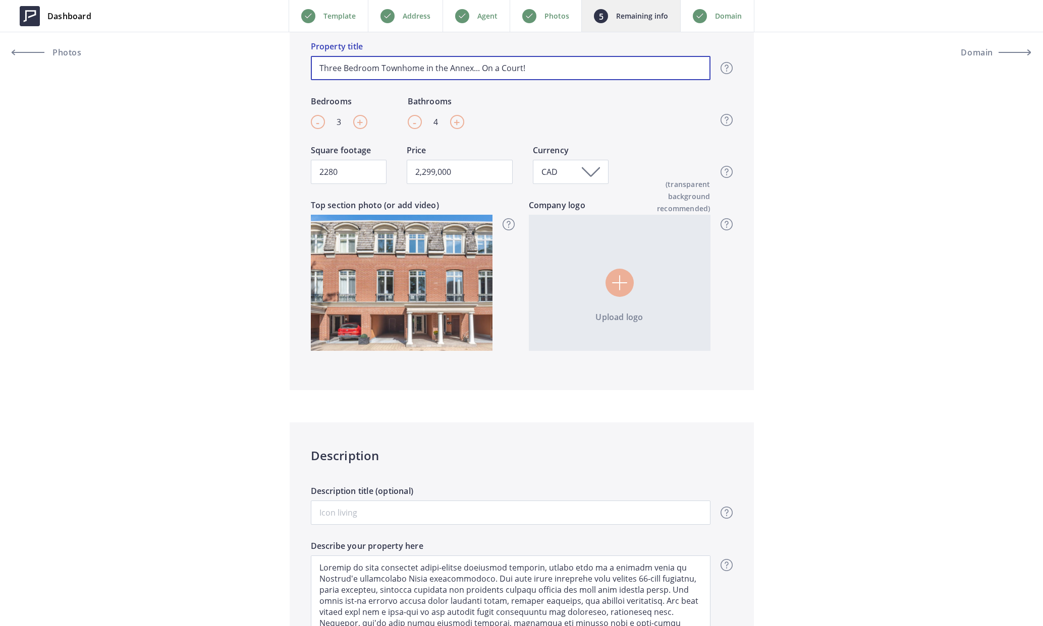
drag, startPoint x: 472, startPoint y: 69, endPoint x: 535, endPoint y: 63, distance: 62.9
click at [535, 63] on input "Three Bedroom Townhome in the Annex... On a Court!" at bounding box center [510, 68] width 399 height 24
type input "Three Bedroom Townhome in the Annex"
type input "2,299,000"
type input "Three Bedroom Townhome in the Annex"
